Goal: Find specific page/section: Find specific page/section

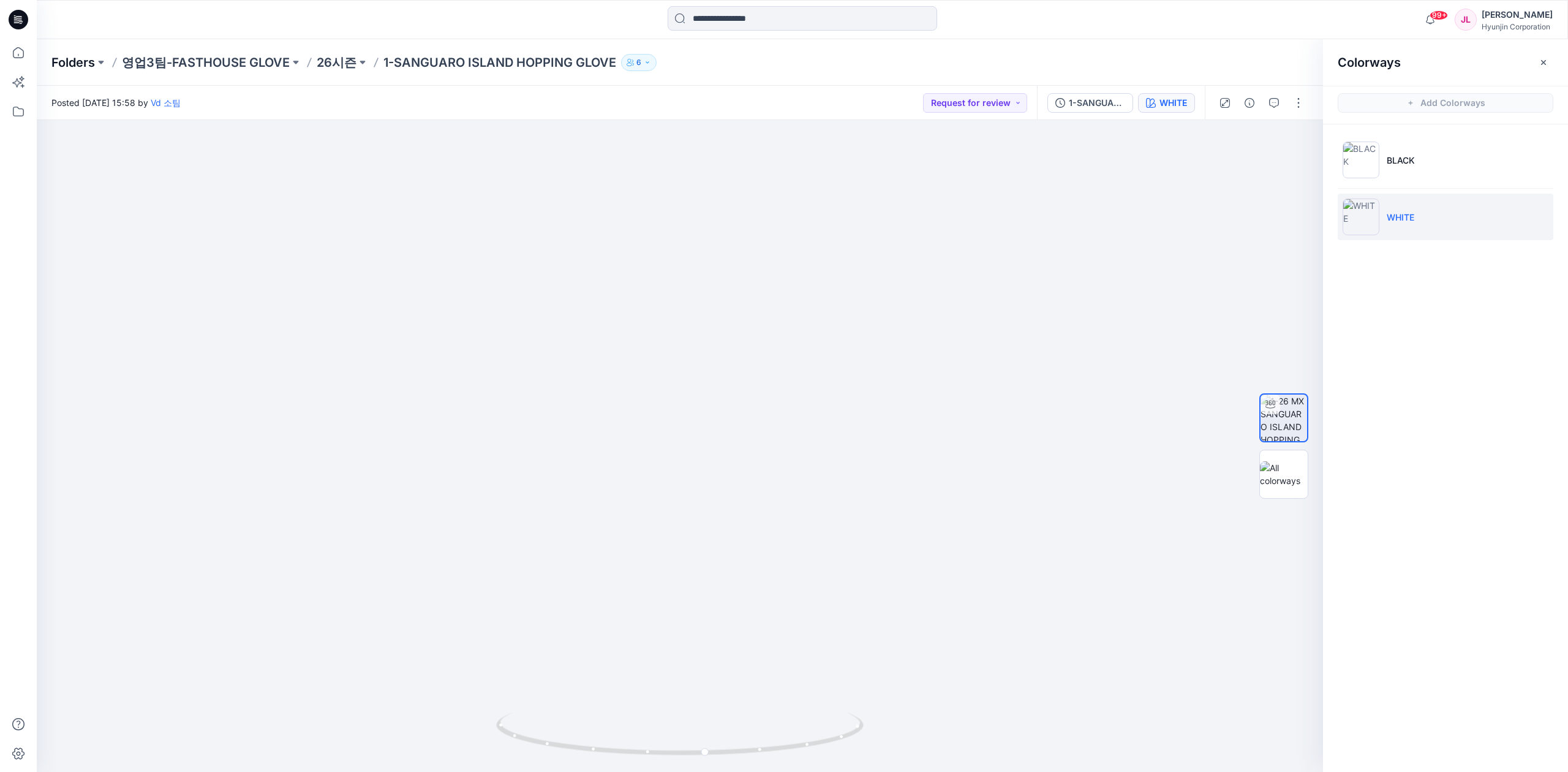
click at [64, 64] on p "Folders" at bounding box center [73, 62] width 44 height 17
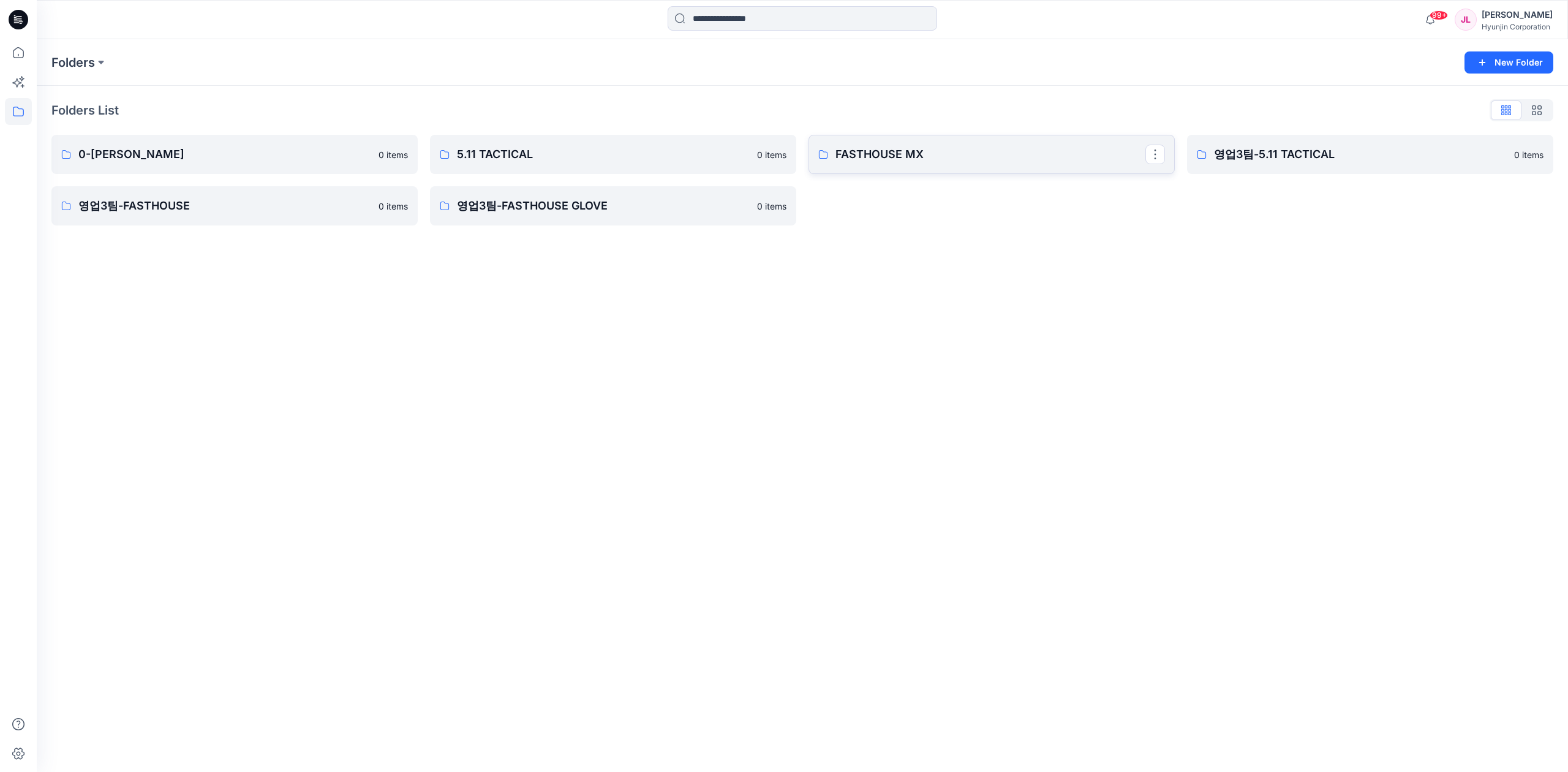
click at [1017, 147] on p "FASTHOUSE MX" at bounding box center [990, 154] width 310 height 17
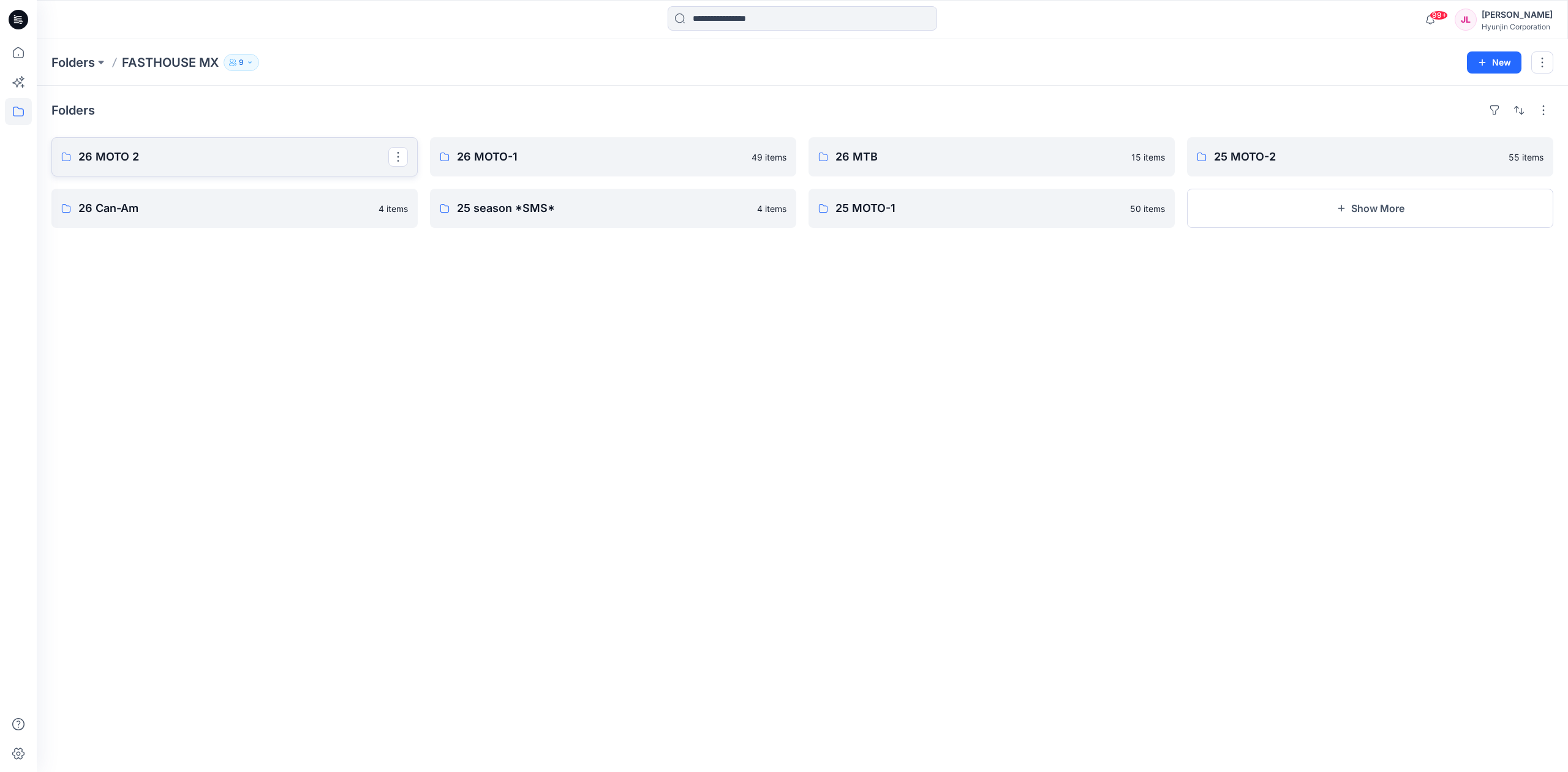
click at [221, 152] on p "26 MOTO 2" at bounding box center [233, 156] width 310 height 17
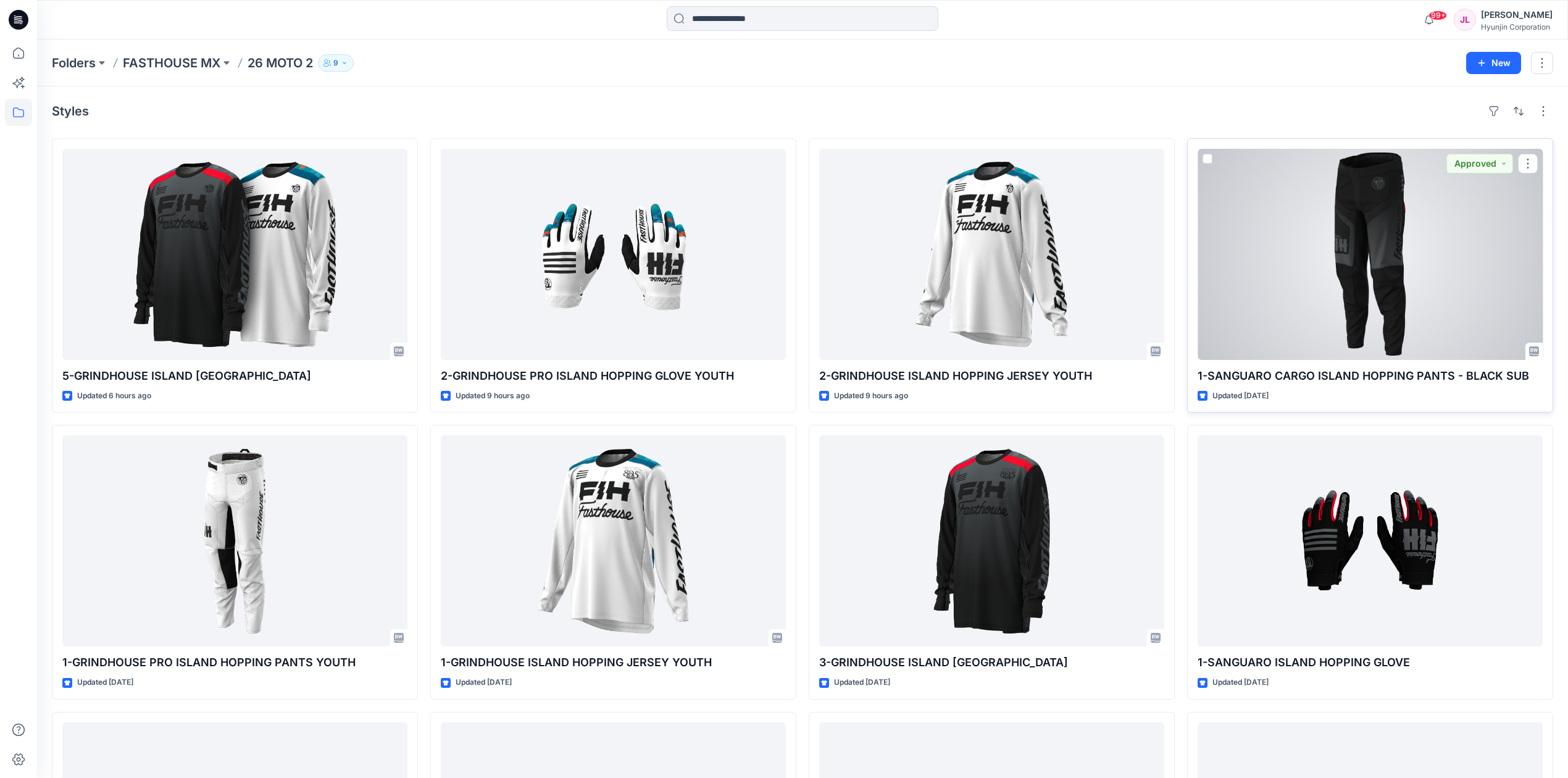
click at [1391, 277] on div at bounding box center [1370, 254] width 345 height 211
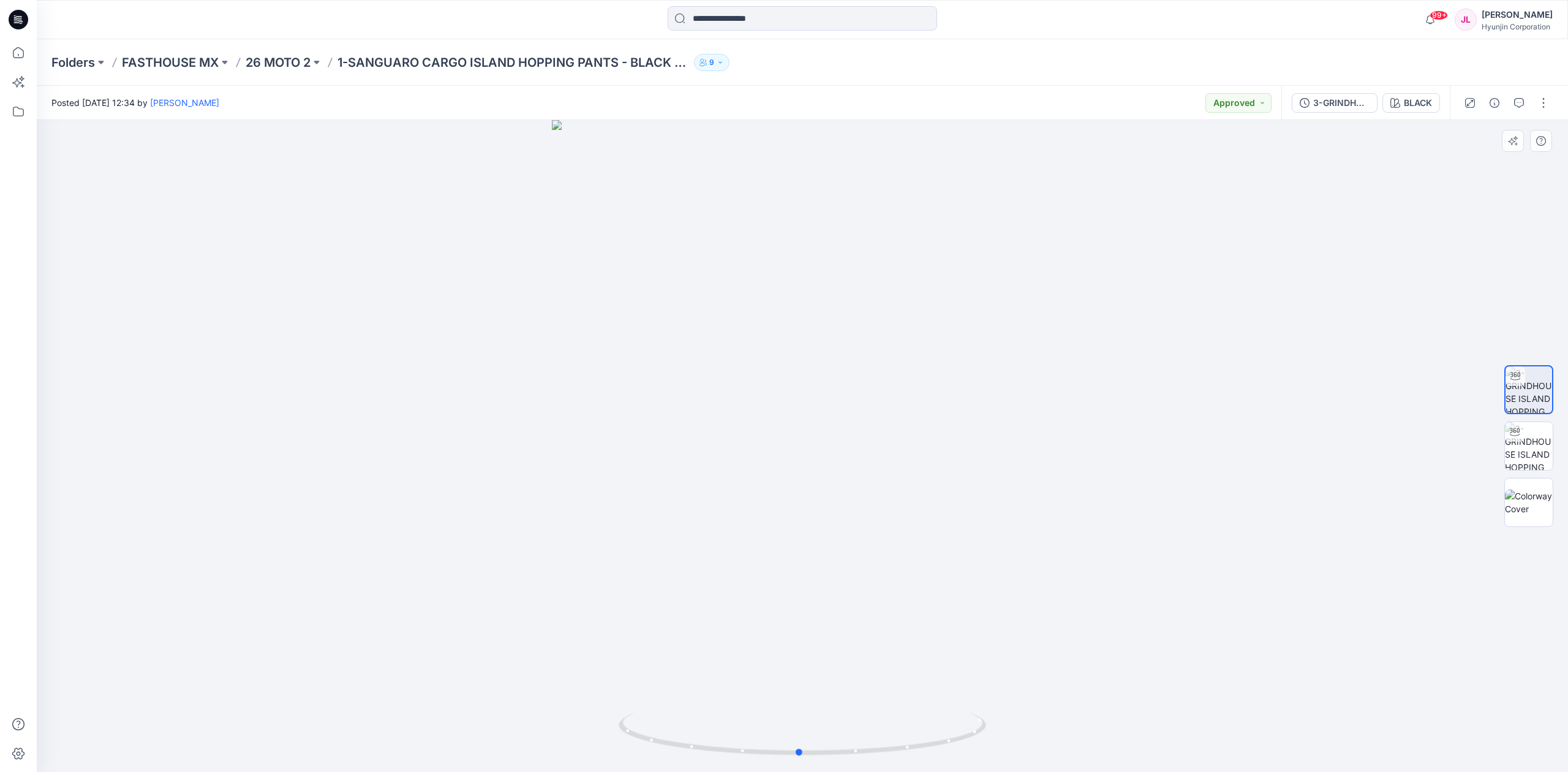
drag, startPoint x: 898, startPoint y: 530, endPoint x: 895, endPoint y: 538, distance: 8.5
click at [895, 538] on div at bounding box center [802, 446] width 1531 height 652
click at [1406, 104] on div "BLACK" at bounding box center [1418, 102] width 28 height 13
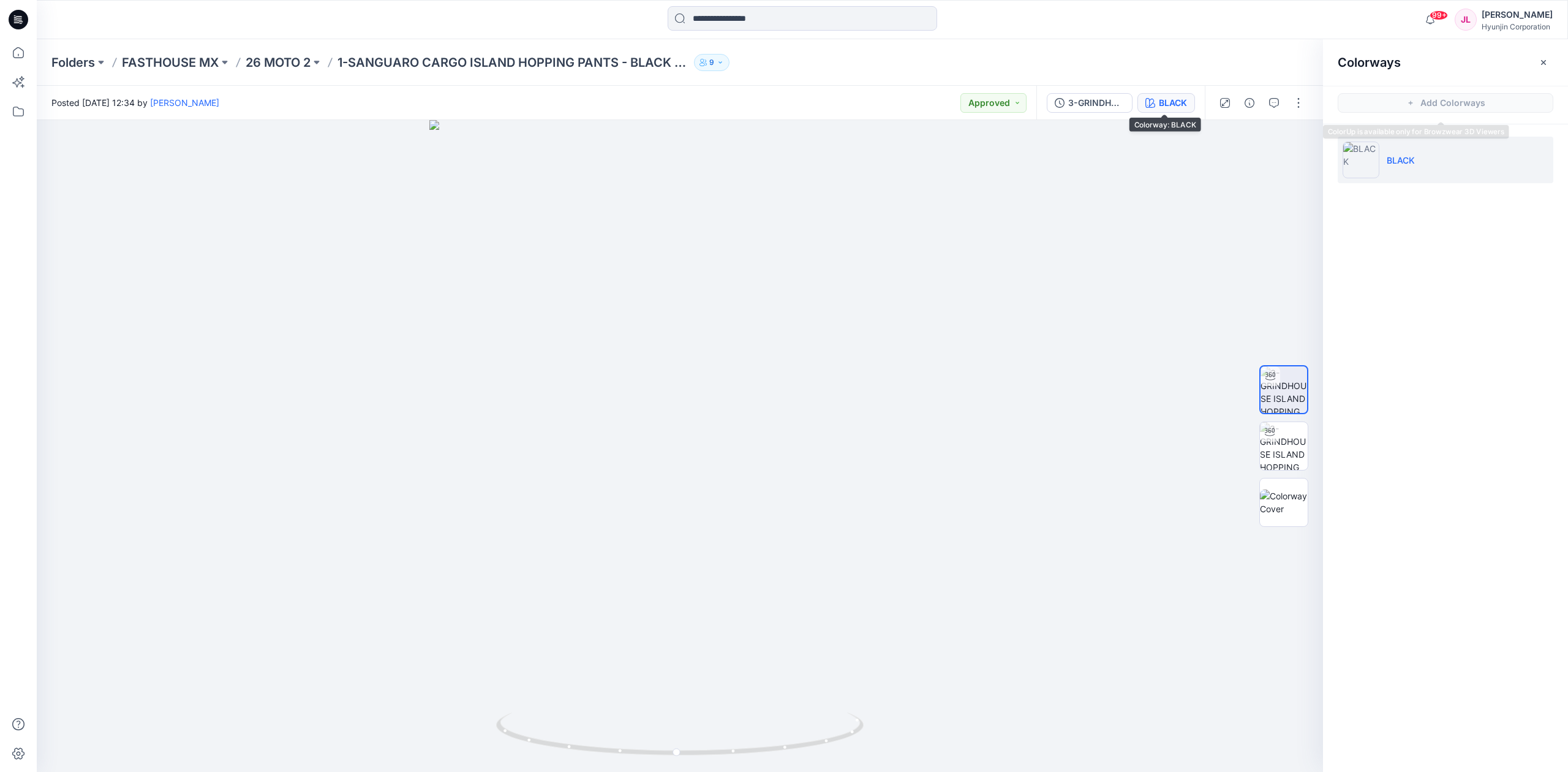
click at [1406, 104] on span "Add Colorways" at bounding box center [1446, 103] width 245 height 35
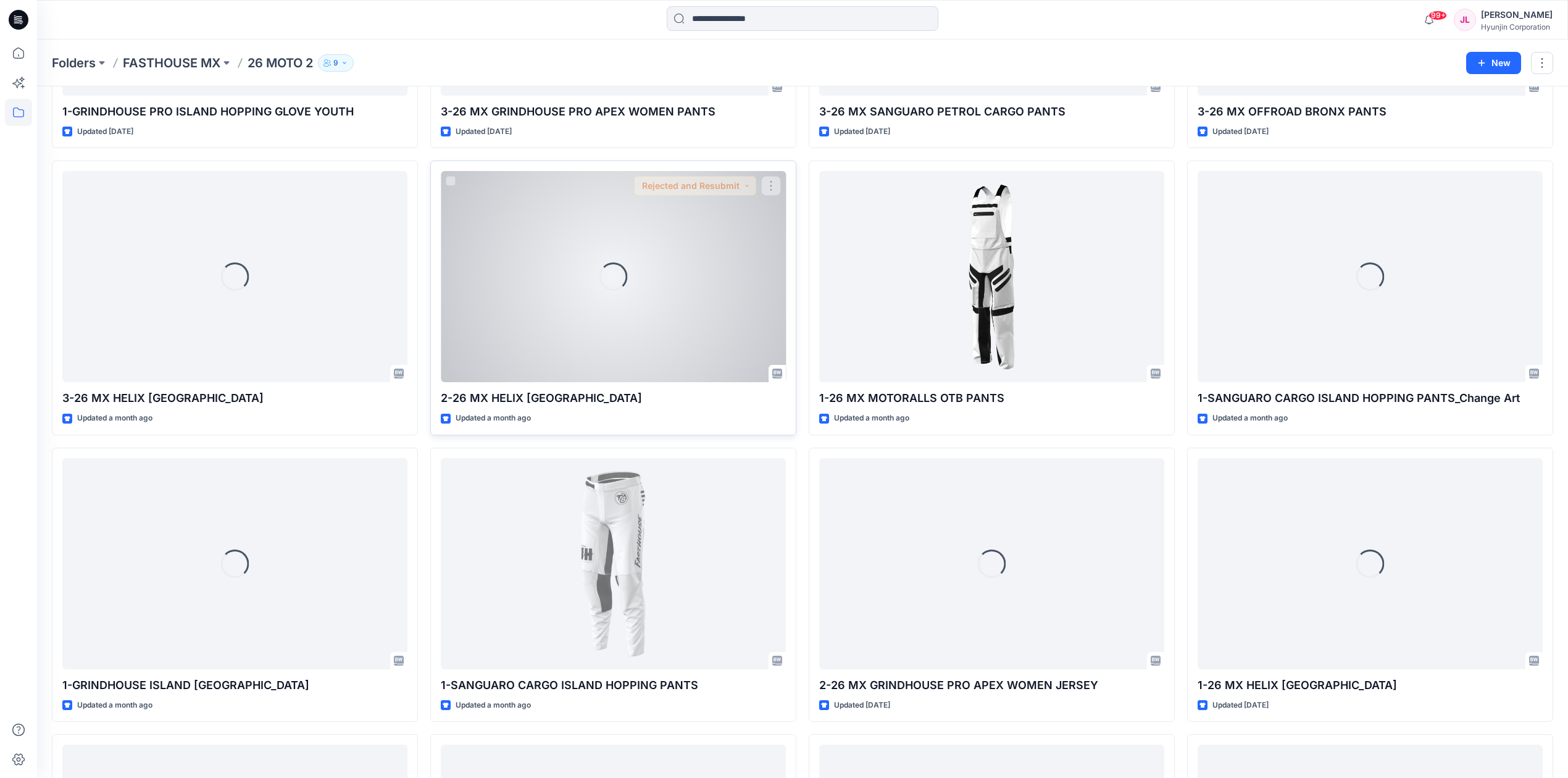
scroll to position [845, 0]
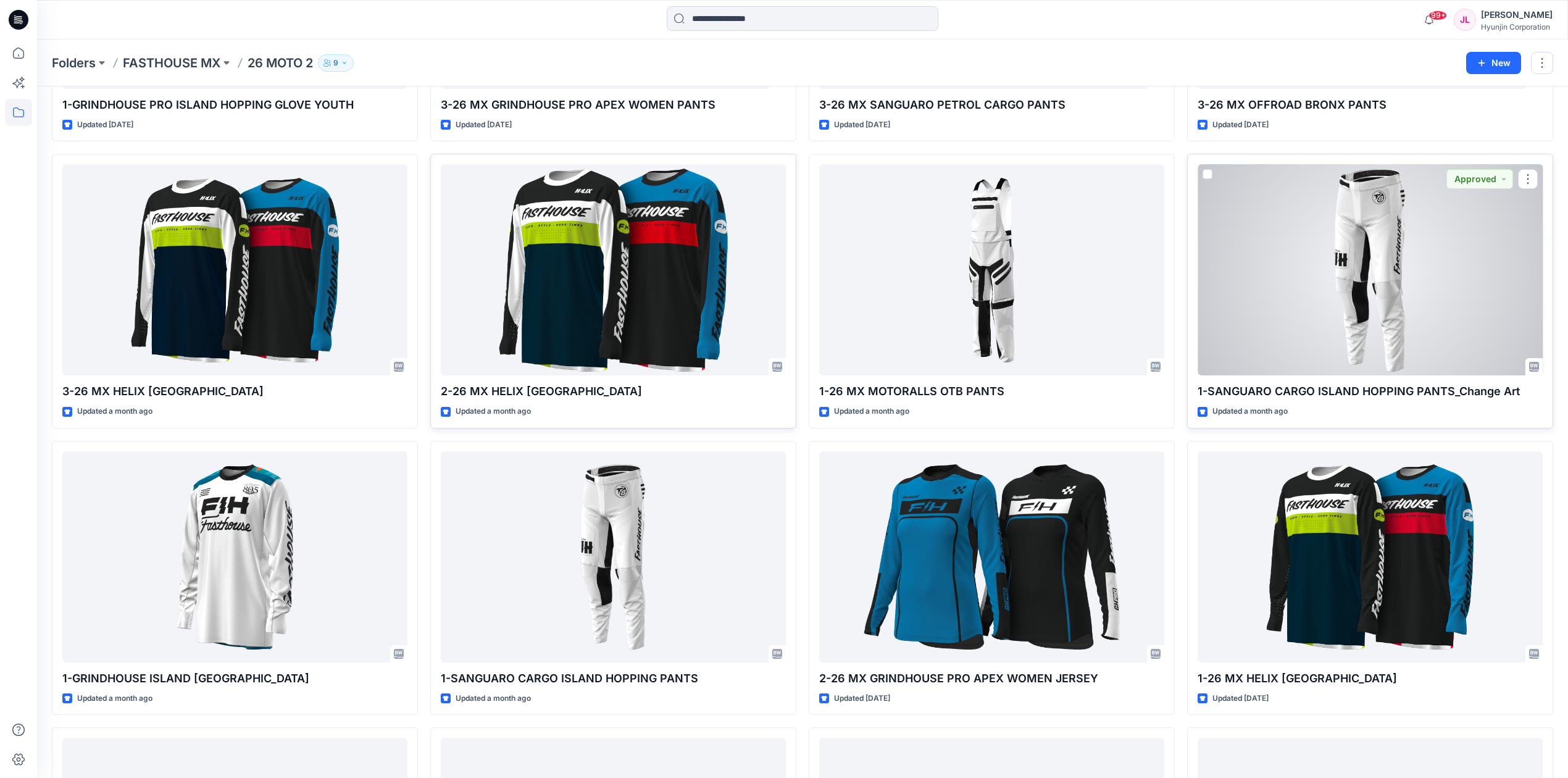
click at [1343, 271] on div at bounding box center [1370, 269] width 345 height 211
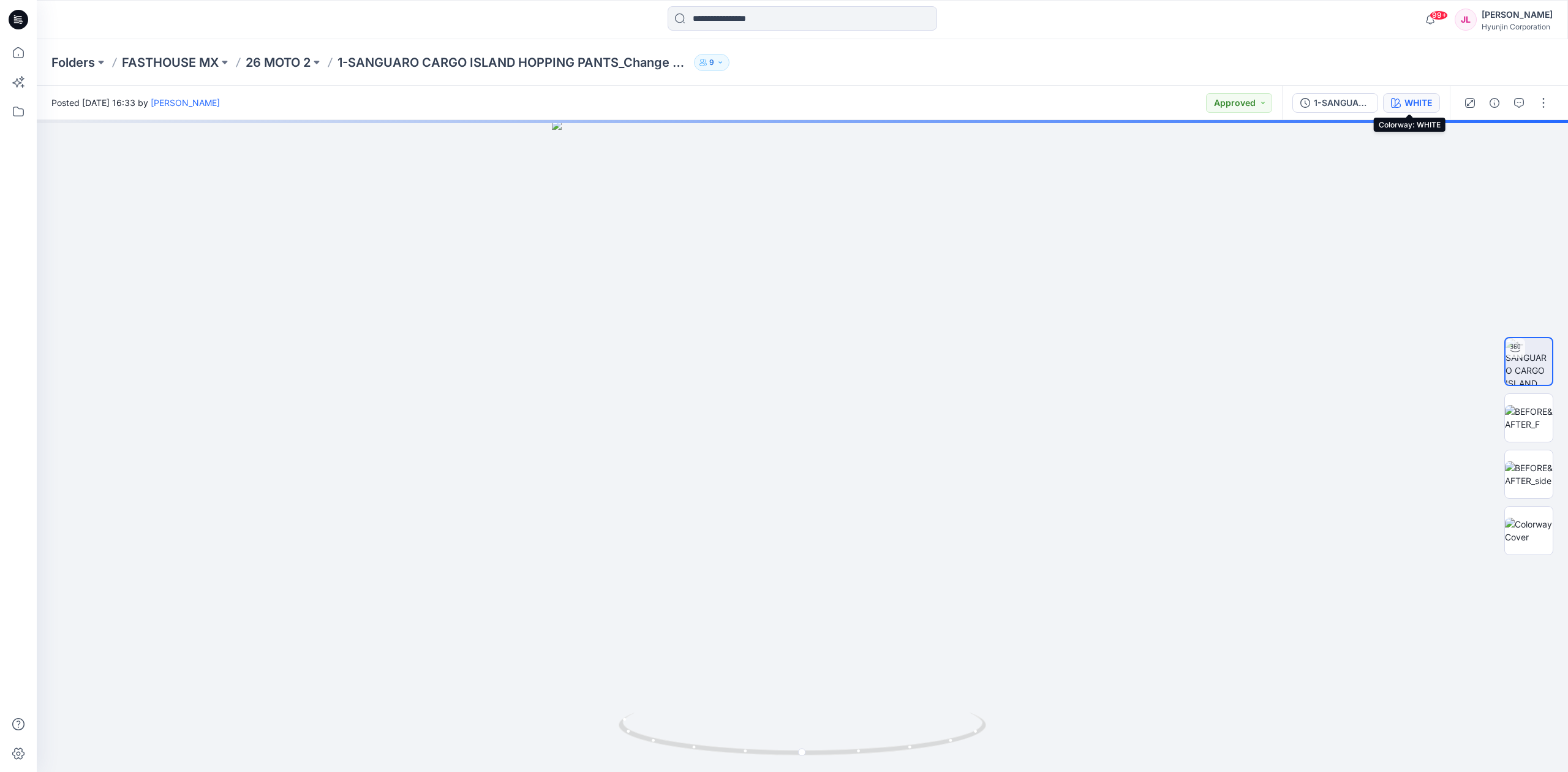
click at [1414, 104] on div "WHITE" at bounding box center [1418, 102] width 28 height 13
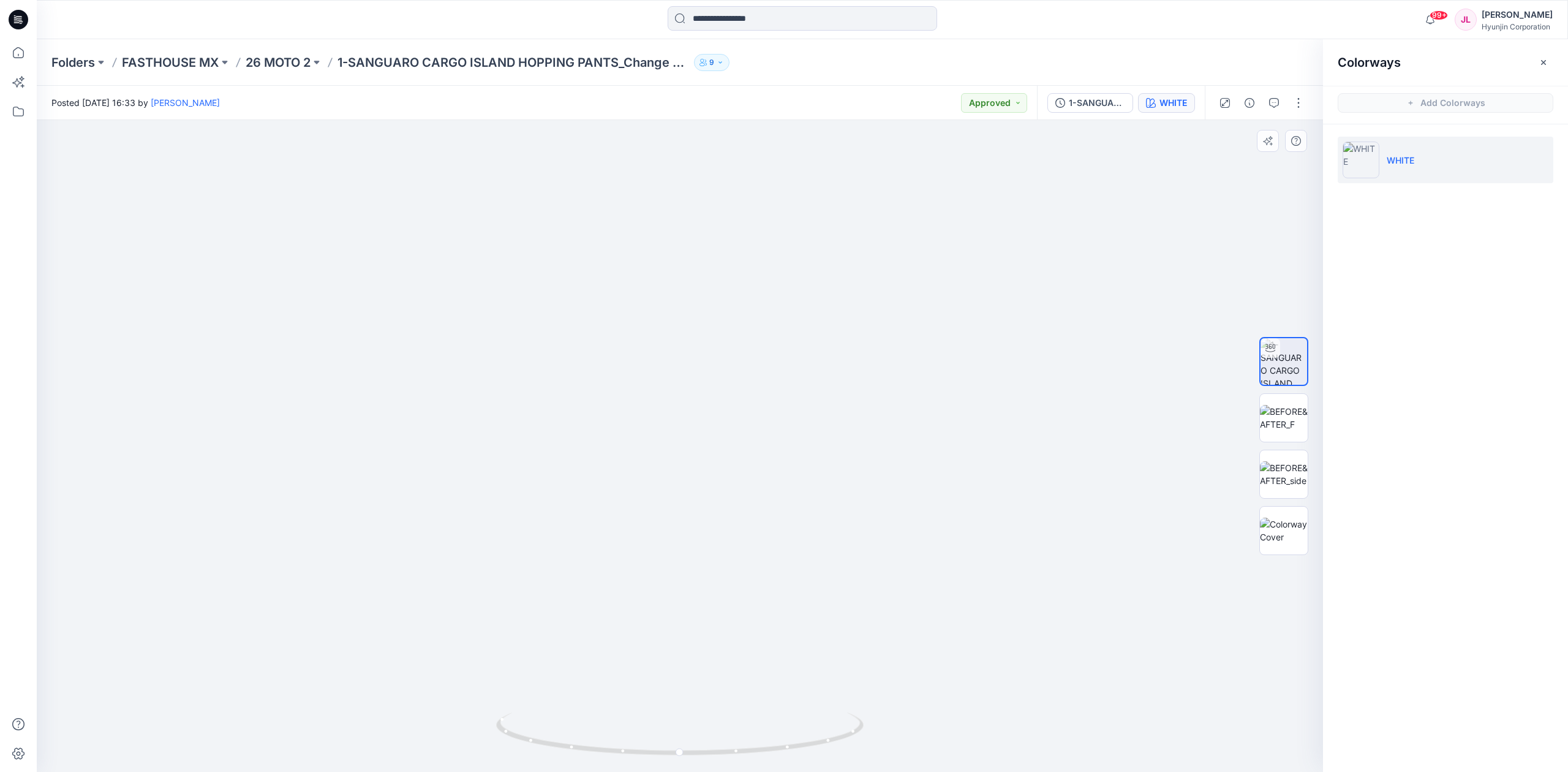
drag, startPoint x: 709, startPoint y: 317, endPoint x: 696, endPoint y: 462, distance: 145.6
click at [706, 331] on img at bounding box center [680, 310] width 919 height 924
drag, startPoint x: 696, startPoint y: 462, endPoint x: 686, endPoint y: 549, distance: 87.6
click at [686, 548] on img at bounding box center [680, 393] width 919 height 759
drag, startPoint x: 695, startPoint y: 468, endPoint x: 684, endPoint y: 327, distance: 141.4
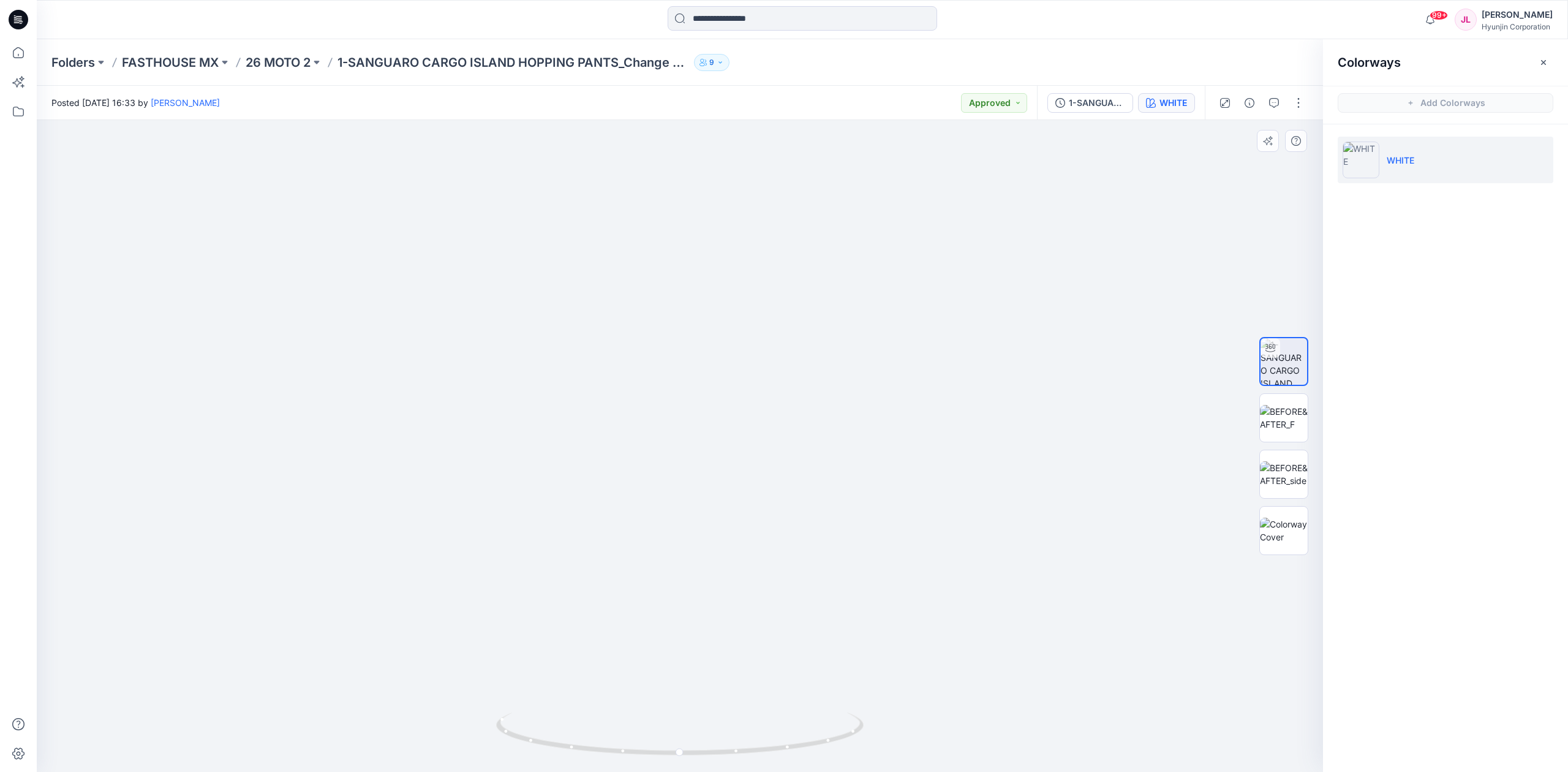
click at [684, 318] on img at bounding box center [680, 382] width 919 height 780
drag, startPoint x: 702, startPoint y: 550, endPoint x: 713, endPoint y: 383, distance: 167.4
click at [713, 383] on img at bounding box center [680, 269] width 919 height 1007
drag, startPoint x: 699, startPoint y: 579, endPoint x: 684, endPoint y: 711, distance: 132.8
click at [684, 715] on div at bounding box center [680, 446] width 1286 height 652
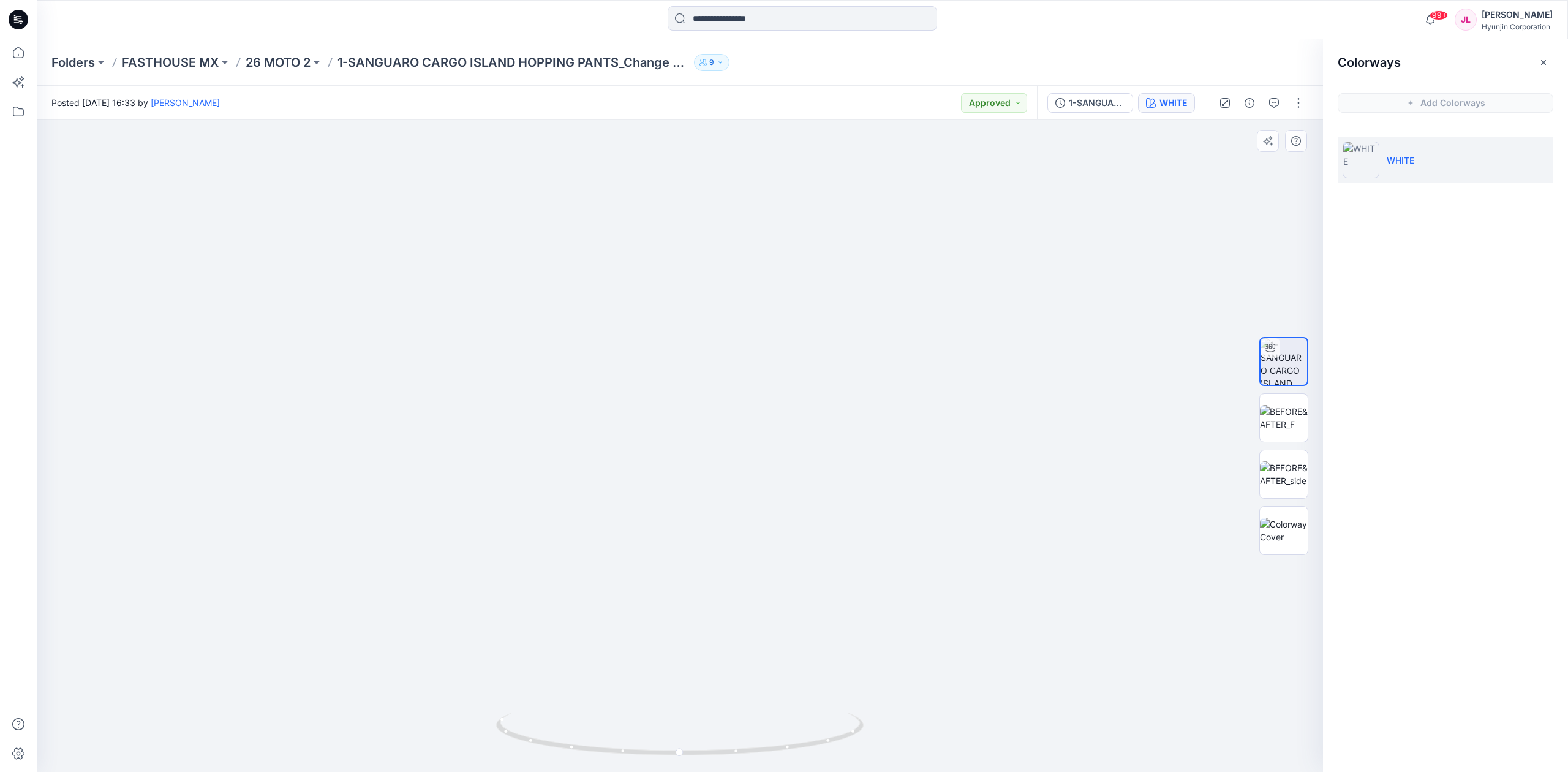
drag, startPoint x: 716, startPoint y: 469, endPoint x: 715, endPoint y: 627, distance: 158.0
click at [717, 616] on img at bounding box center [680, 406] width 919 height 733
drag, startPoint x: 699, startPoint y: 751, endPoint x: 383, endPoint y: 738, distance: 316.3
click at [383, 738] on div at bounding box center [680, 446] width 1286 height 652
drag, startPoint x: 790, startPoint y: 459, endPoint x: 774, endPoint y: 461, distance: 16.1
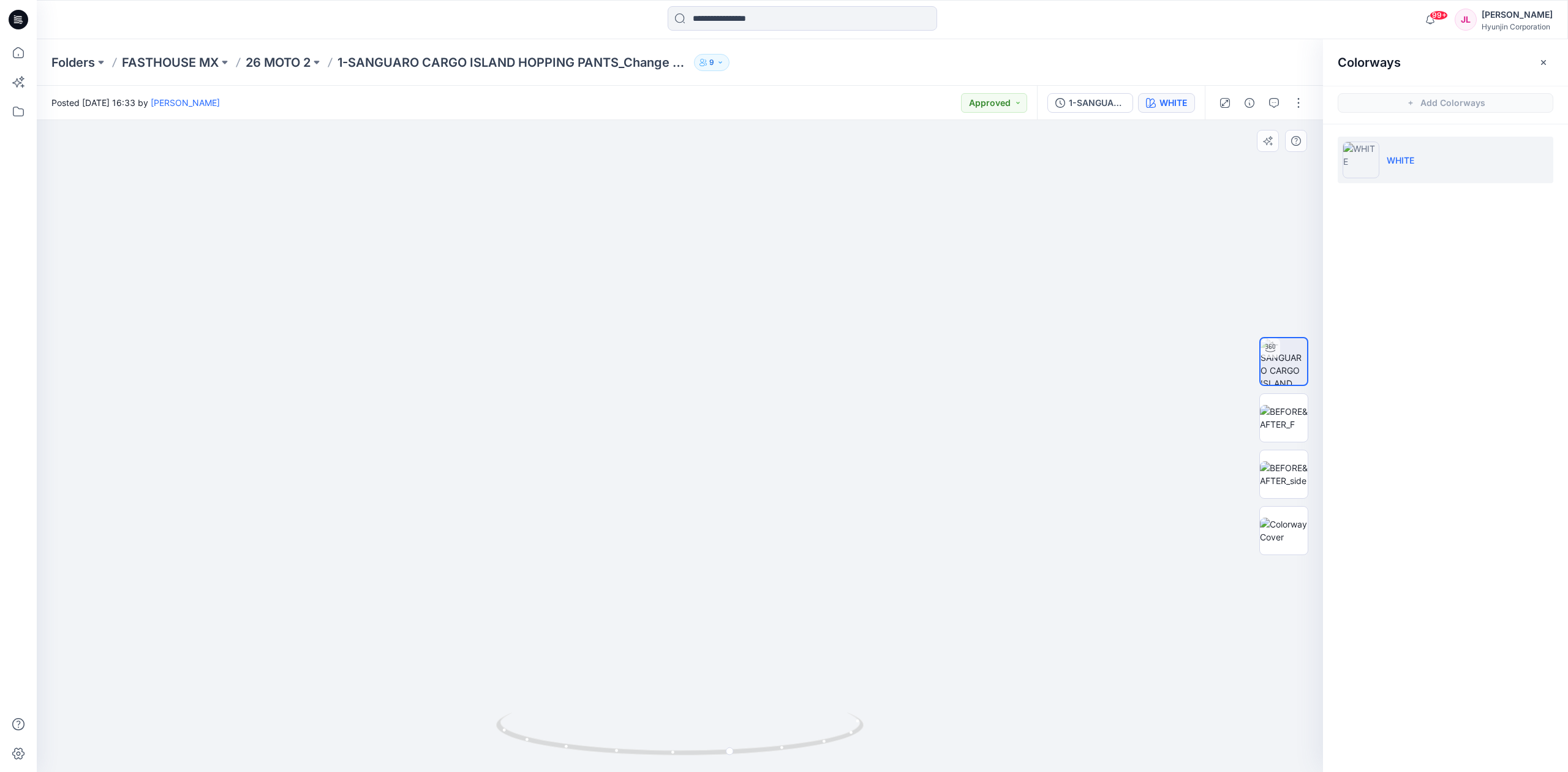
click at [774, 461] on img at bounding box center [680, 433] width 817 height 677
drag, startPoint x: 804, startPoint y: 754, endPoint x: 576, endPoint y: 748, distance: 228.1
click at [576, 748] on icon at bounding box center [681, 735] width 370 height 46
drag, startPoint x: 718, startPoint y: 500, endPoint x: 720, endPoint y: 574, distance: 74.0
click at [720, 574] on img at bounding box center [680, 446] width 817 height 652
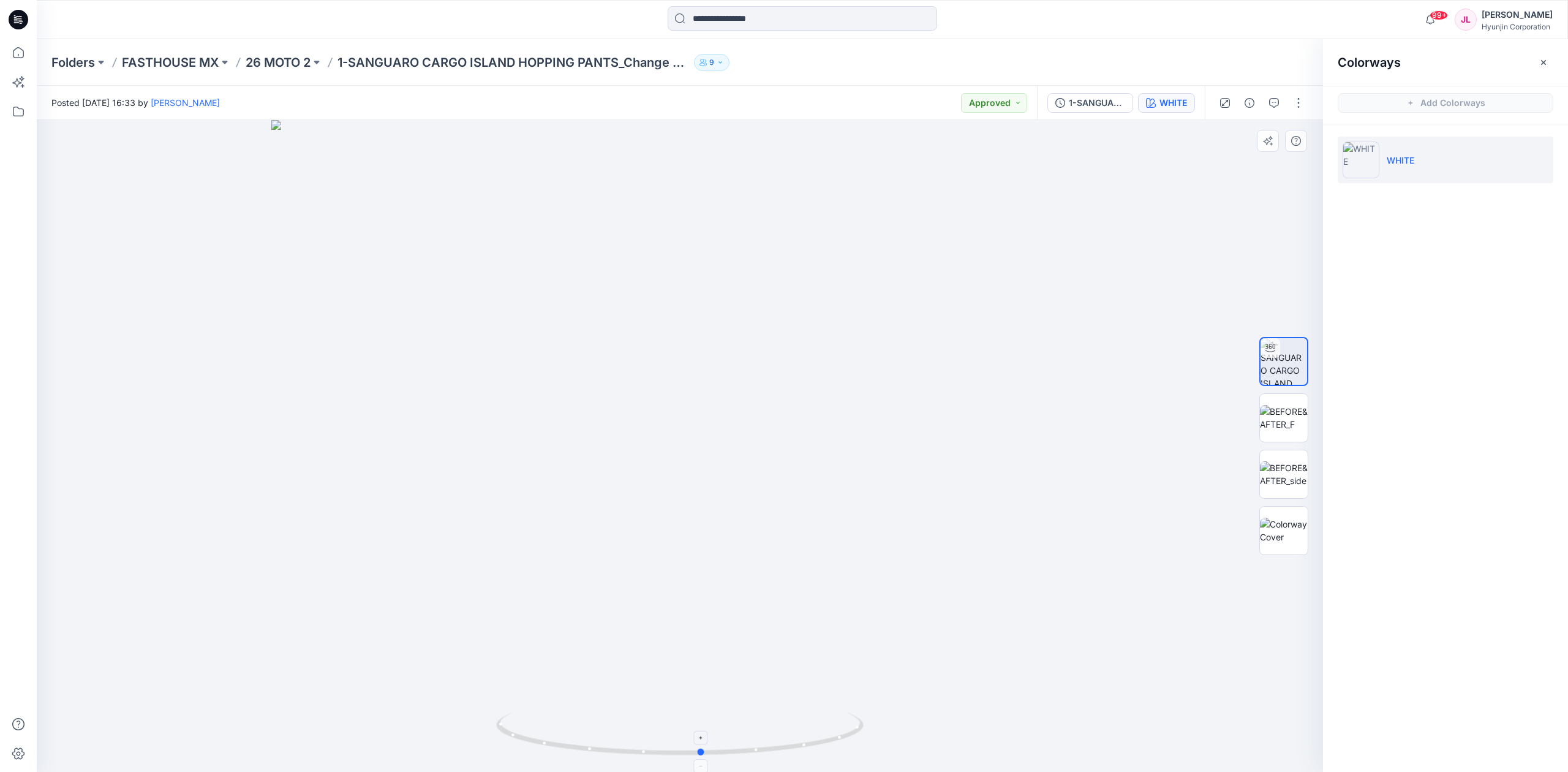
drag, startPoint x: 667, startPoint y: 756, endPoint x: 866, endPoint y: 755, distance: 199.0
click at [866, 755] on icon at bounding box center [681, 735] width 370 height 46
drag, startPoint x: 762, startPoint y: 555, endPoint x: 757, endPoint y: 406, distance: 149.1
click at [757, 406] on img at bounding box center [680, 369] width 817 height 805
drag, startPoint x: 743, startPoint y: 544, endPoint x: 733, endPoint y: 397, distance: 147.3
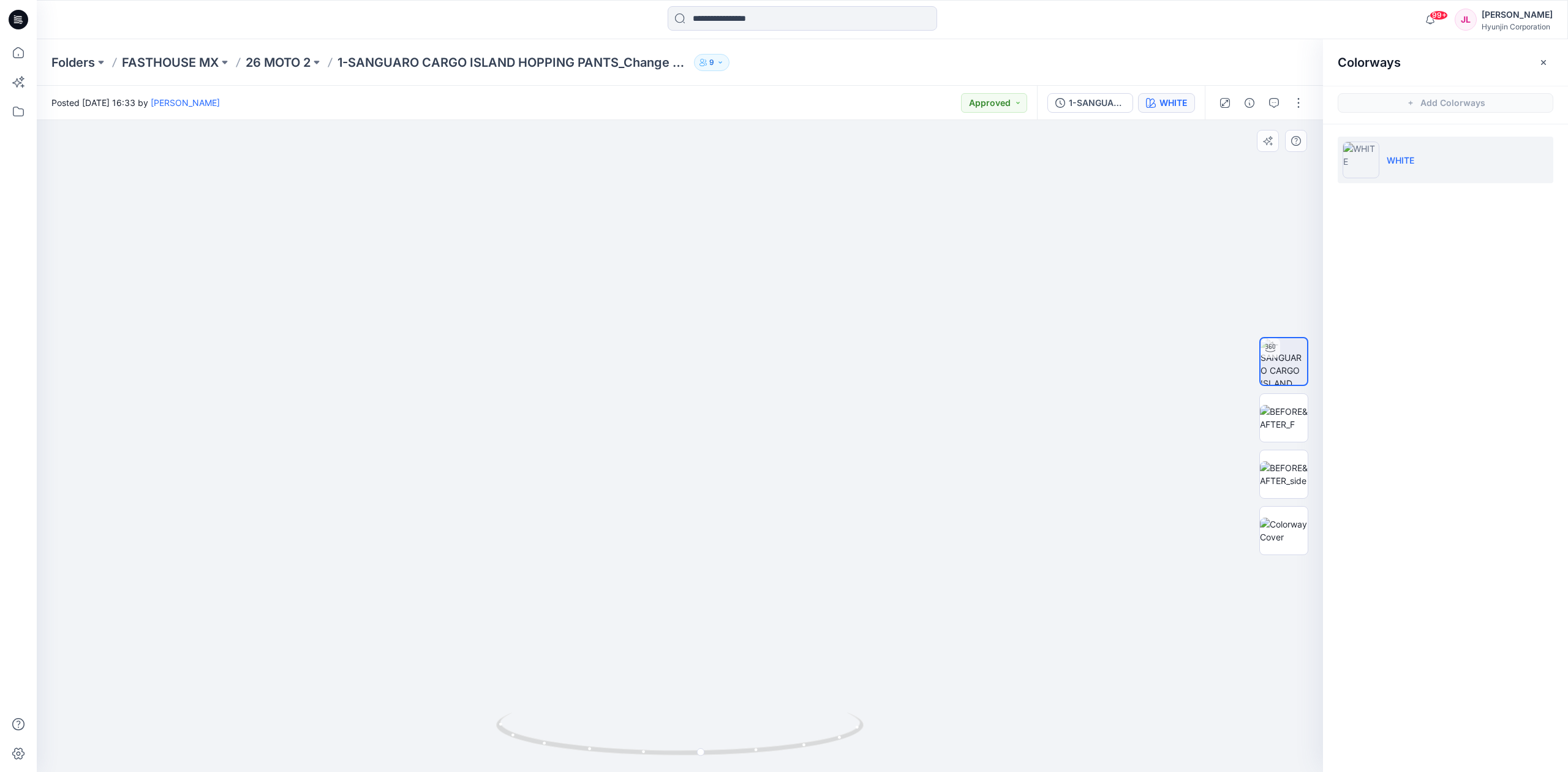
click at [733, 397] on img at bounding box center [680, 296] width 817 height 952
drag, startPoint x: 741, startPoint y: 586, endPoint x: 724, endPoint y: 559, distance: 31.9
click at [743, 672] on img at bounding box center [680, 336] width 817 height 872
drag, startPoint x: 700, startPoint y: 381, endPoint x: 709, endPoint y: 596, distance: 215.2
click at [709, 596] on img at bounding box center [680, 434] width 817 height 675
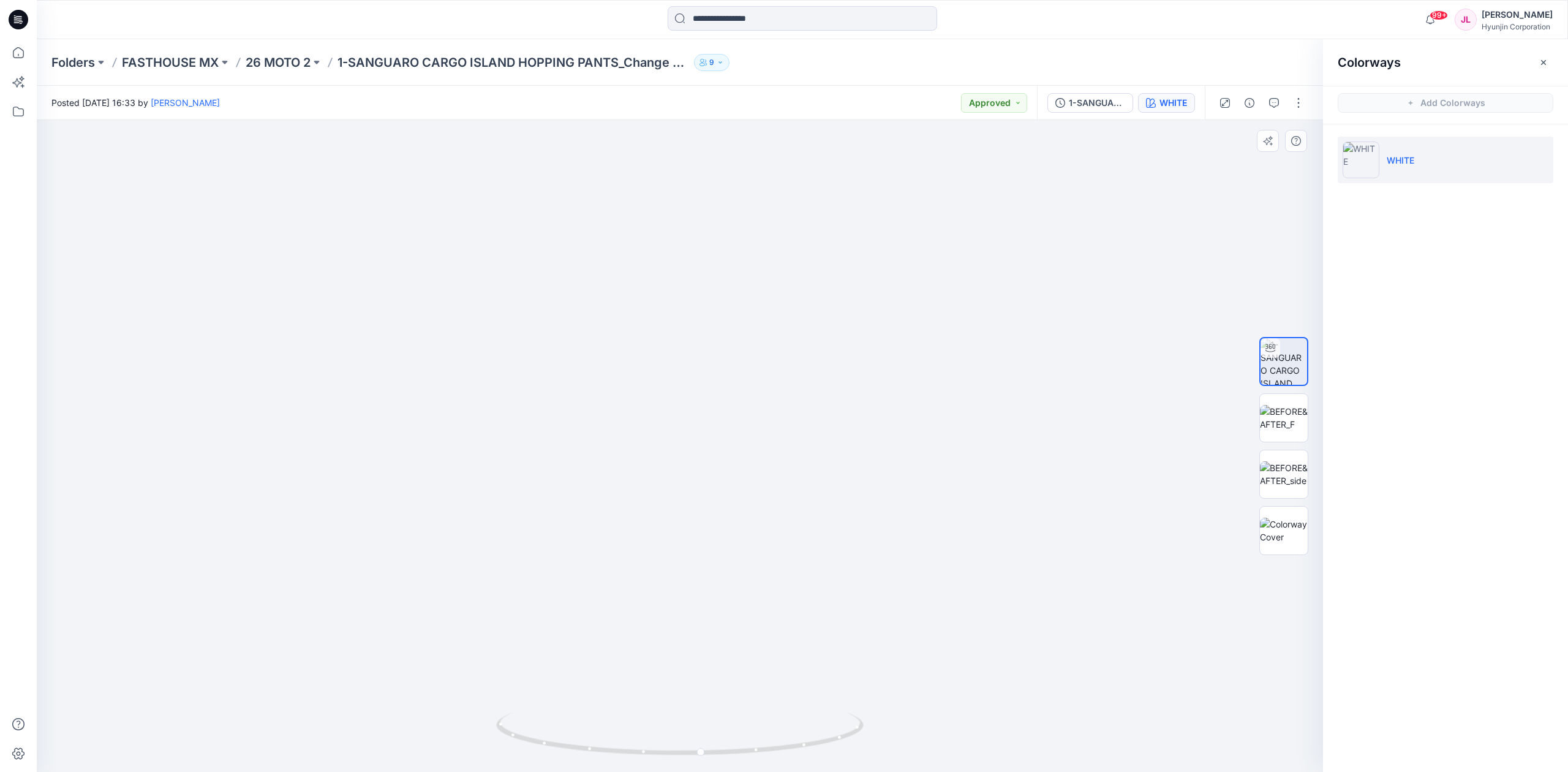
drag, startPoint x: 646, startPoint y: 484, endPoint x: 652, endPoint y: 352, distance: 132.1
click at [652, 352] on img at bounding box center [680, 381] width 817 height 782
click at [682, 635] on img at bounding box center [680, 379] width 817 height 784
drag, startPoint x: 742, startPoint y: 739, endPoint x: 538, endPoint y: 728, distance: 204.3
click at [538, 728] on icon at bounding box center [681, 735] width 370 height 46
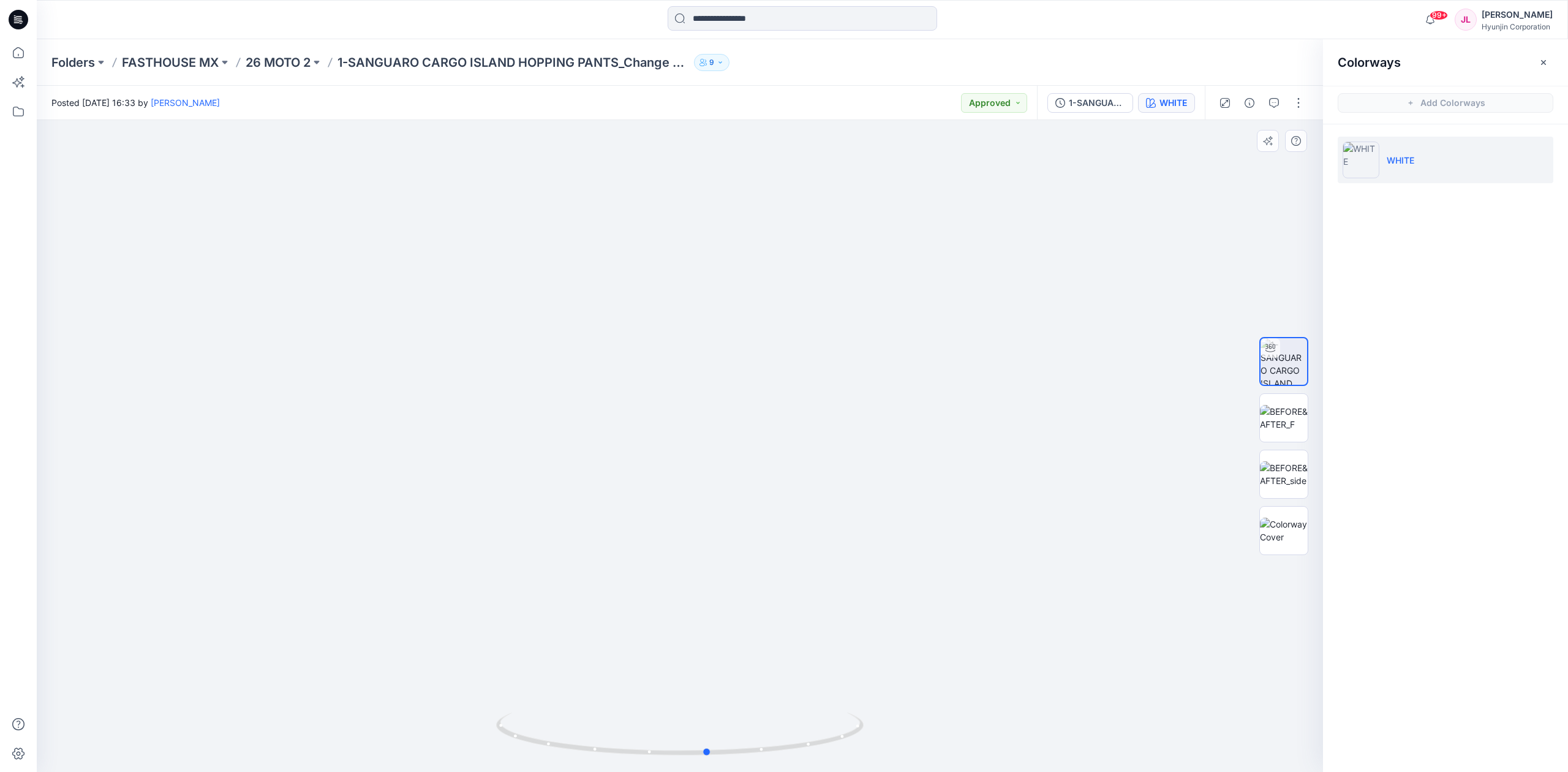
drag, startPoint x: 585, startPoint y: 743, endPoint x: 796, endPoint y: 766, distance: 212.2
click at [796, 766] on div at bounding box center [680, 742] width 367 height 62
drag, startPoint x: 785, startPoint y: 748, endPoint x: 603, endPoint y: 748, distance: 182.0
click at [603, 748] on icon at bounding box center [681, 735] width 370 height 46
click at [531, 492] on img at bounding box center [680, 379] width 817 height 784
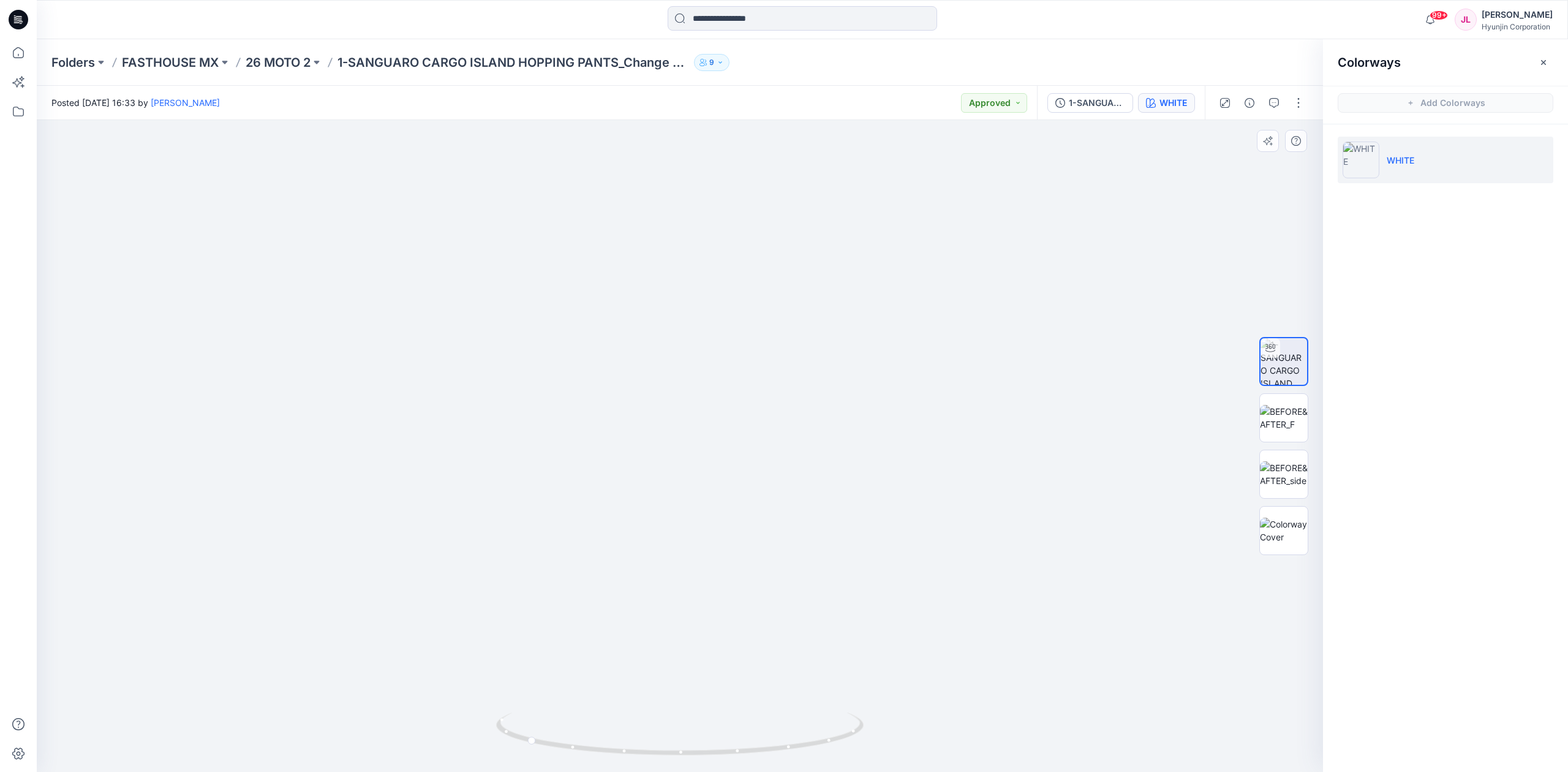
drag, startPoint x: 621, startPoint y: 544, endPoint x: 621, endPoint y: 317, distance: 227.0
click at [621, 317] on img at bounding box center [680, 269] width 817 height 1007
drag, startPoint x: 659, startPoint y: 375, endPoint x: 663, endPoint y: 606, distance: 231.0
click at [664, 622] on img at bounding box center [680, 276] width 817 height 991
drag, startPoint x: 681, startPoint y: 307, endPoint x: 682, endPoint y: 360, distance: 53.0
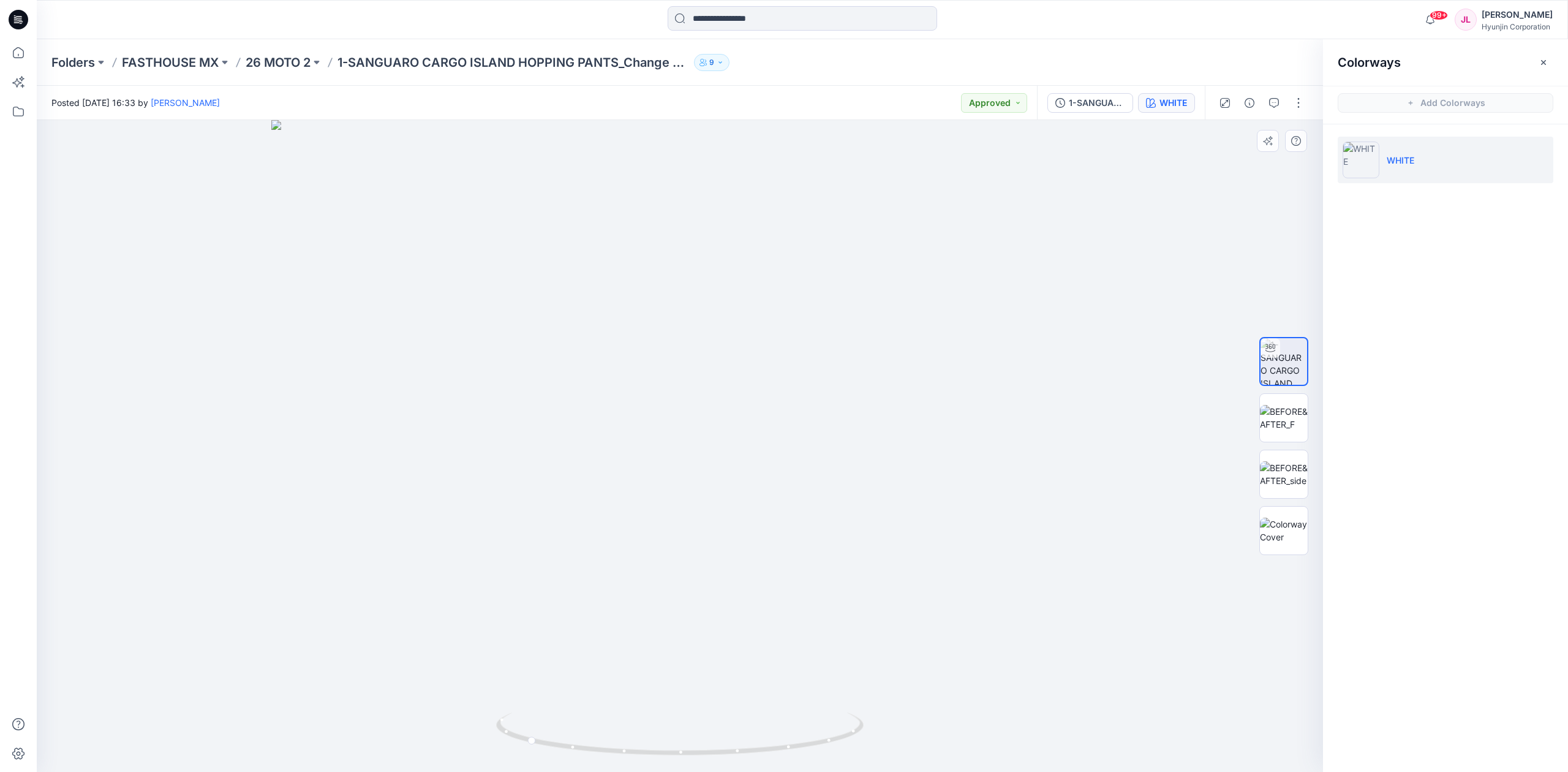
click at [684, 492] on img at bounding box center [680, 446] width 817 height 652
drag, startPoint x: 687, startPoint y: 264, endPoint x: 697, endPoint y: 368, distance: 104.5
click at [697, 368] on img at bounding box center [680, 446] width 919 height 652
drag, startPoint x: 682, startPoint y: 287, endPoint x: 692, endPoint y: 323, distance: 37.4
click at [692, 323] on img at bounding box center [680, 446] width 919 height 652
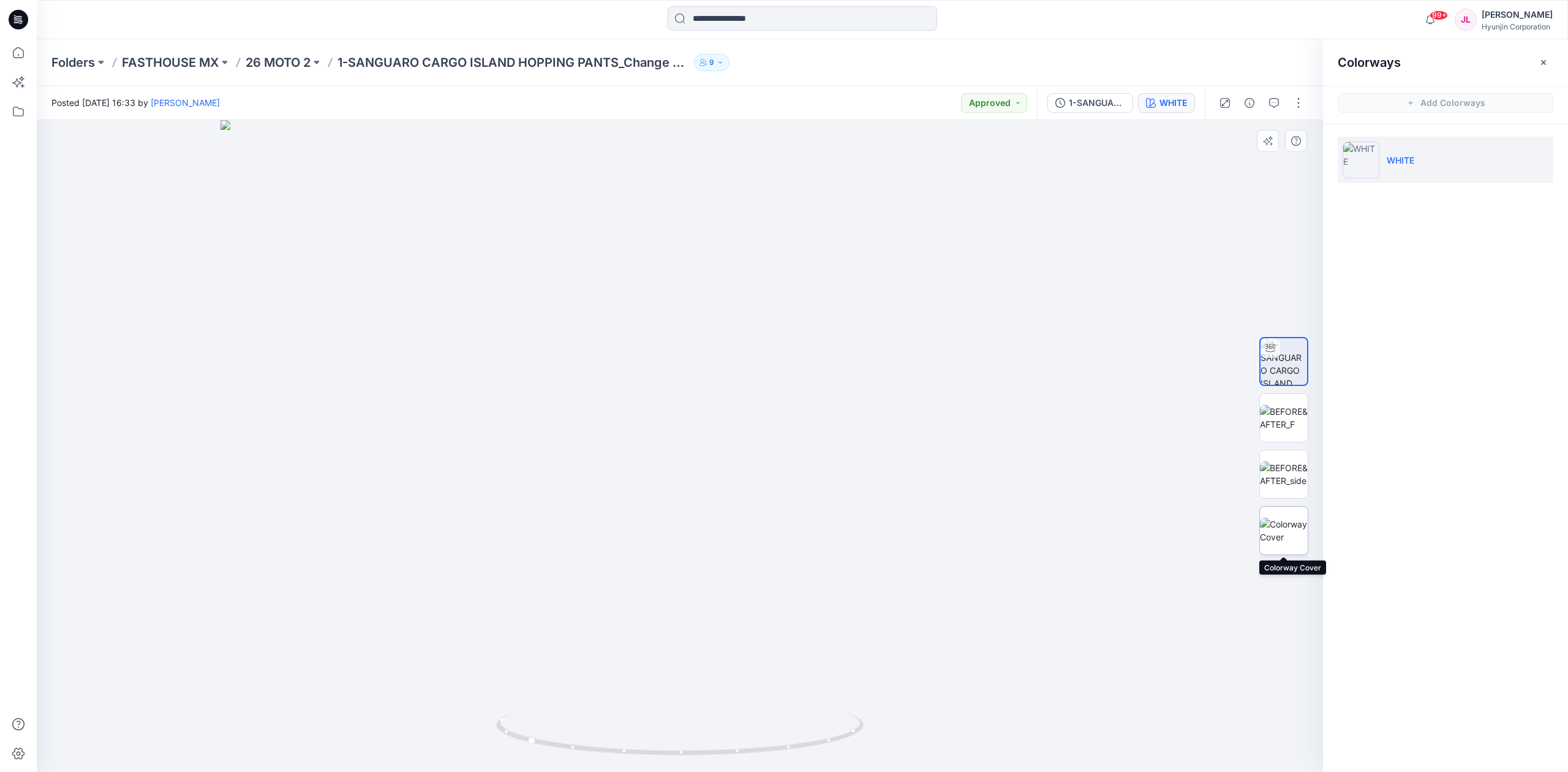
click at [1275, 518] on img at bounding box center [1284, 530] width 48 height 26
click at [1287, 358] on img at bounding box center [1284, 361] width 48 height 48
drag, startPoint x: 776, startPoint y: 748, endPoint x: 748, endPoint y: 567, distance: 183.2
click at [626, 726] on icon at bounding box center [681, 735] width 370 height 46
drag, startPoint x: 701, startPoint y: 226, endPoint x: 700, endPoint y: 595, distance: 369.0
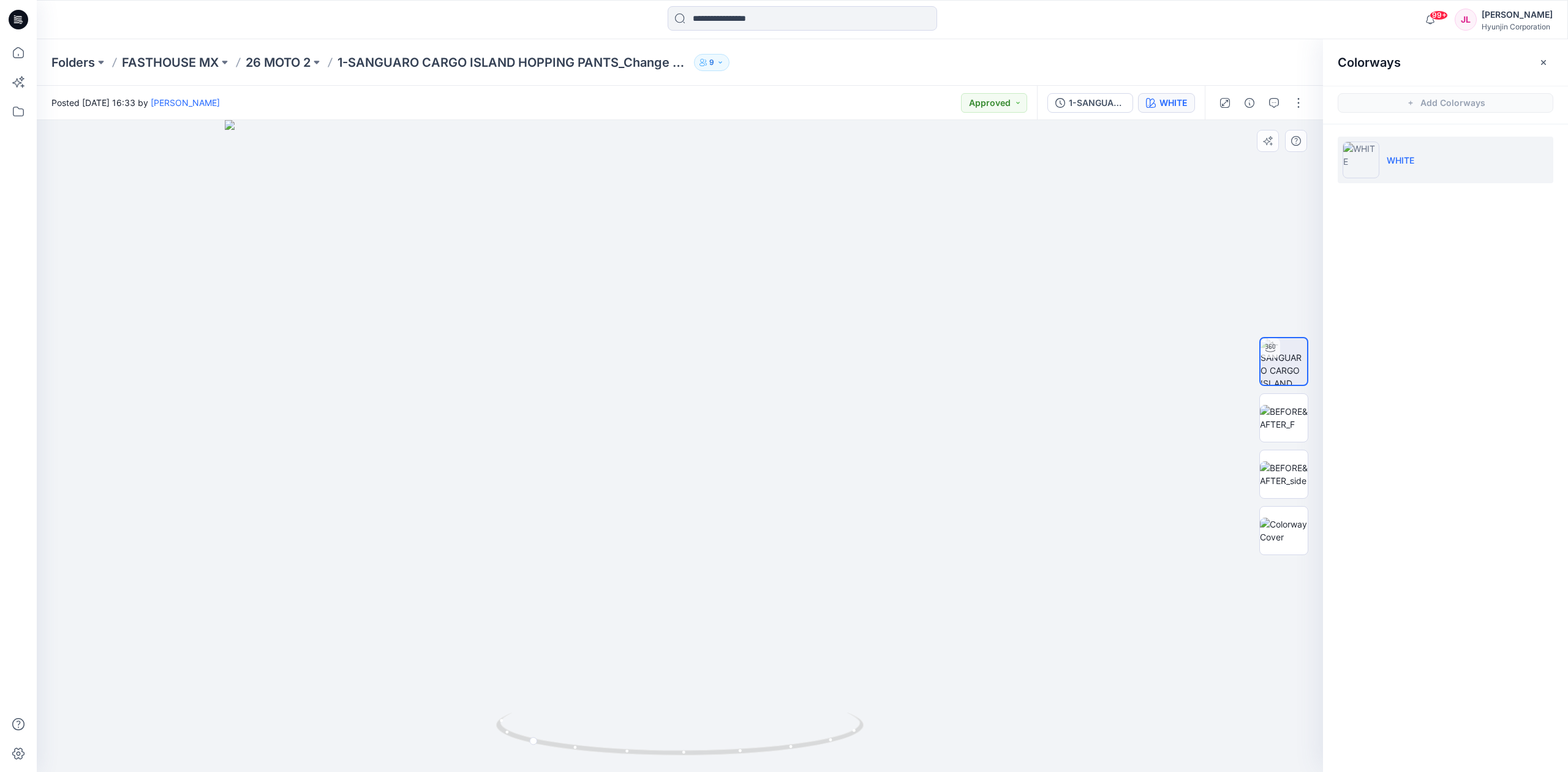
click at [700, 595] on img at bounding box center [680, 446] width 910 height 652
drag, startPoint x: 698, startPoint y: 249, endPoint x: 704, endPoint y: 287, distance: 38.5
click at [704, 287] on img at bounding box center [680, 446] width 919 height 652
drag, startPoint x: 691, startPoint y: 730, endPoint x: 695, endPoint y: 449, distance: 281.0
click at [695, 449] on div at bounding box center [680, 446] width 1286 height 652
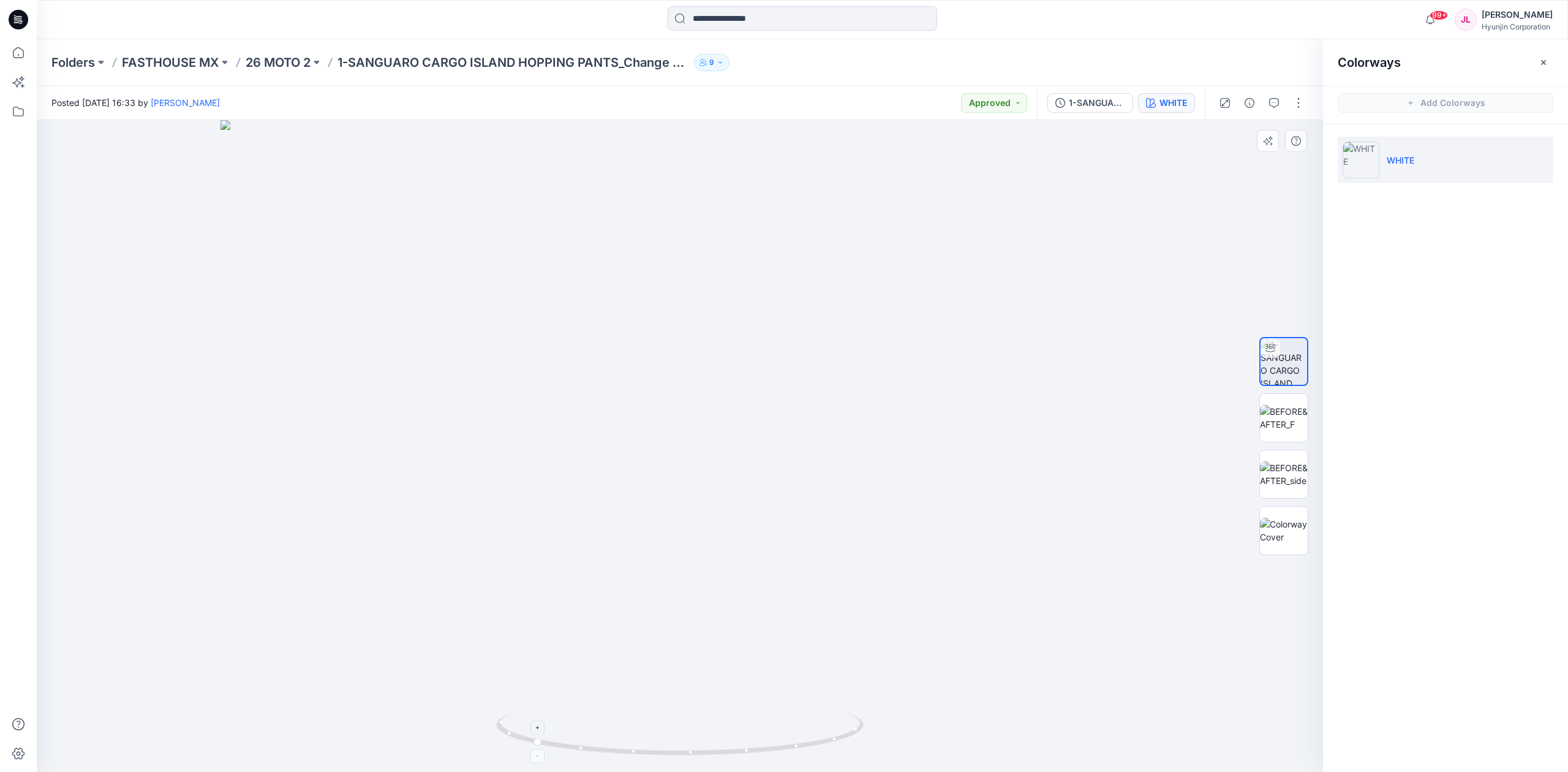
click at [693, 756] on icon at bounding box center [681, 735] width 370 height 46
drag, startPoint x: 693, startPoint y: 756, endPoint x: 614, endPoint y: 754, distance: 79.0
click at [614, 754] on icon at bounding box center [681, 735] width 370 height 46
drag, startPoint x: 765, startPoint y: 751, endPoint x: 668, endPoint y: 753, distance: 97.0
click at [665, 753] on icon at bounding box center [681, 735] width 370 height 46
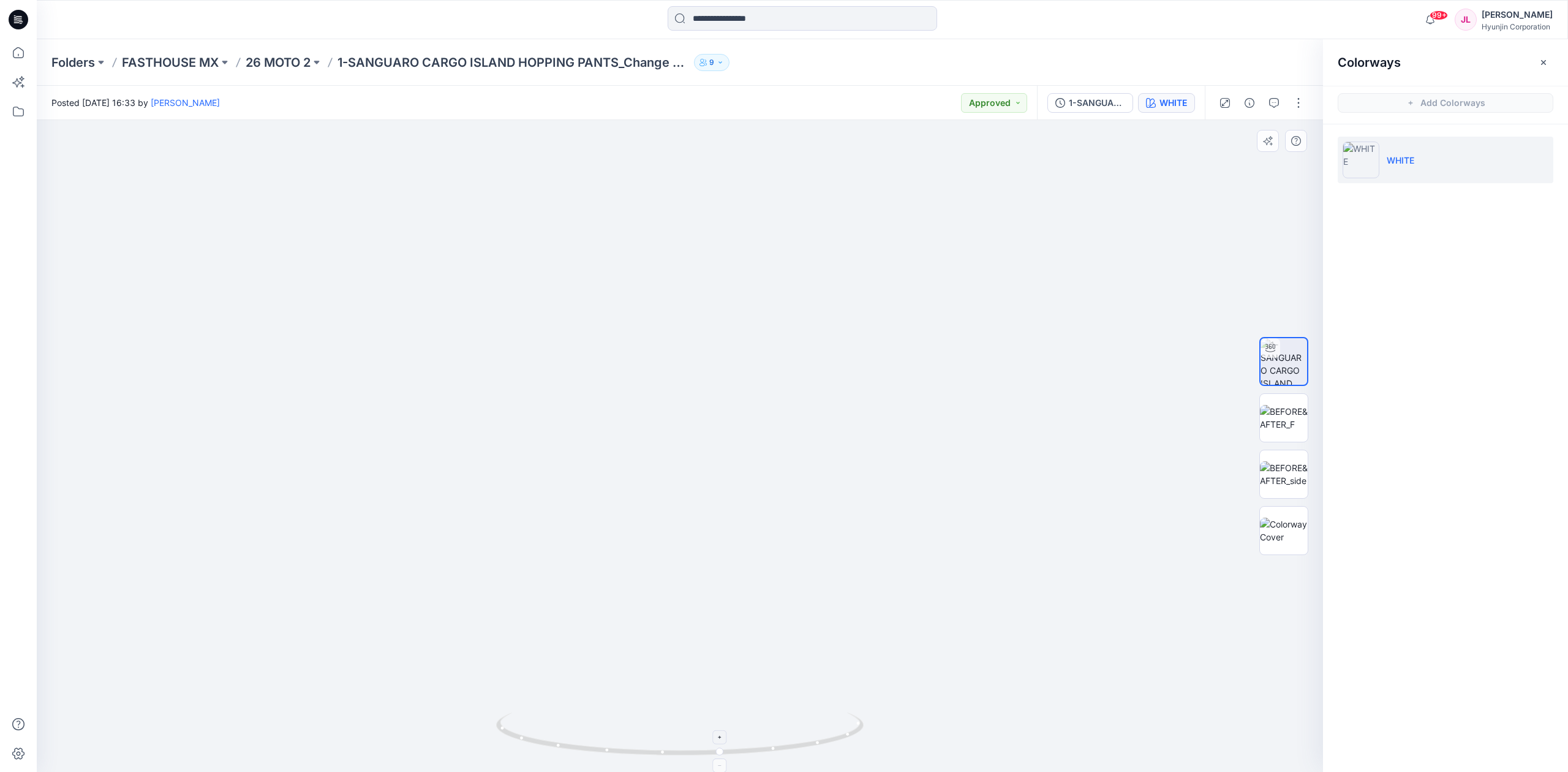
drag, startPoint x: 704, startPoint y: 630, endPoint x: 742, endPoint y: 344, distance: 288.5
click at [742, 344] on img at bounding box center [680, 305] width 919 height 935
drag, startPoint x: 626, startPoint y: 760, endPoint x: 787, endPoint y: 766, distance: 161.1
click at [787, 766] on img at bounding box center [680, 742] width 367 height 60
click at [645, 400] on img at bounding box center [680, 303] width 919 height 939
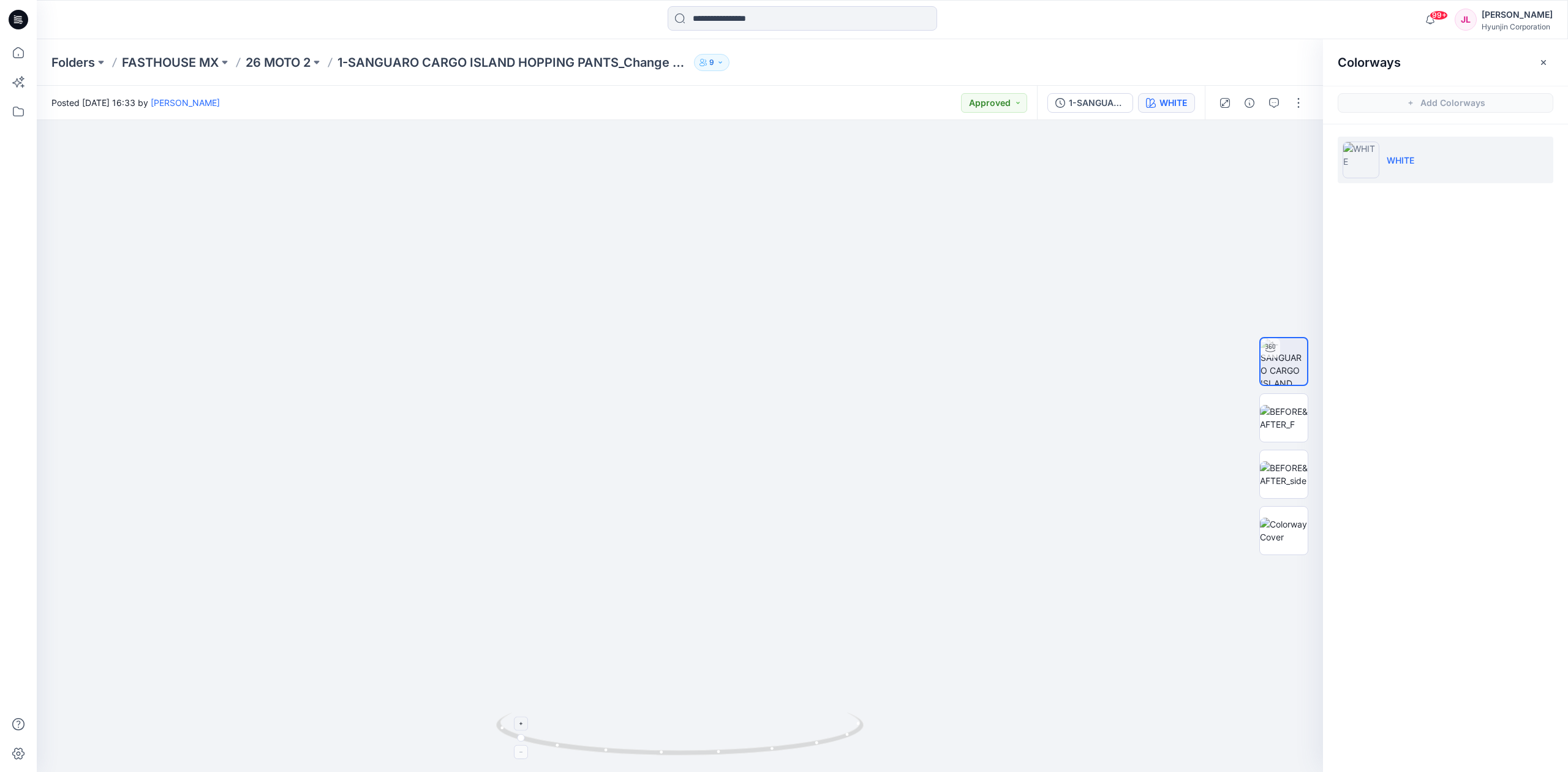
drag, startPoint x: 645, startPoint y: 640, endPoint x: 641, endPoint y: 675, distance: 35.2
click at [641, 675] on img at bounding box center [680, 338] width 919 height 868
click at [655, 375] on img at bounding box center [680, 338] width 919 height 868
drag, startPoint x: 655, startPoint y: 385, endPoint x: 653, endPoint y: 624, distance: 239.0
click at [654, 624] on img at bounding box center [680, 436] width 919 height 673
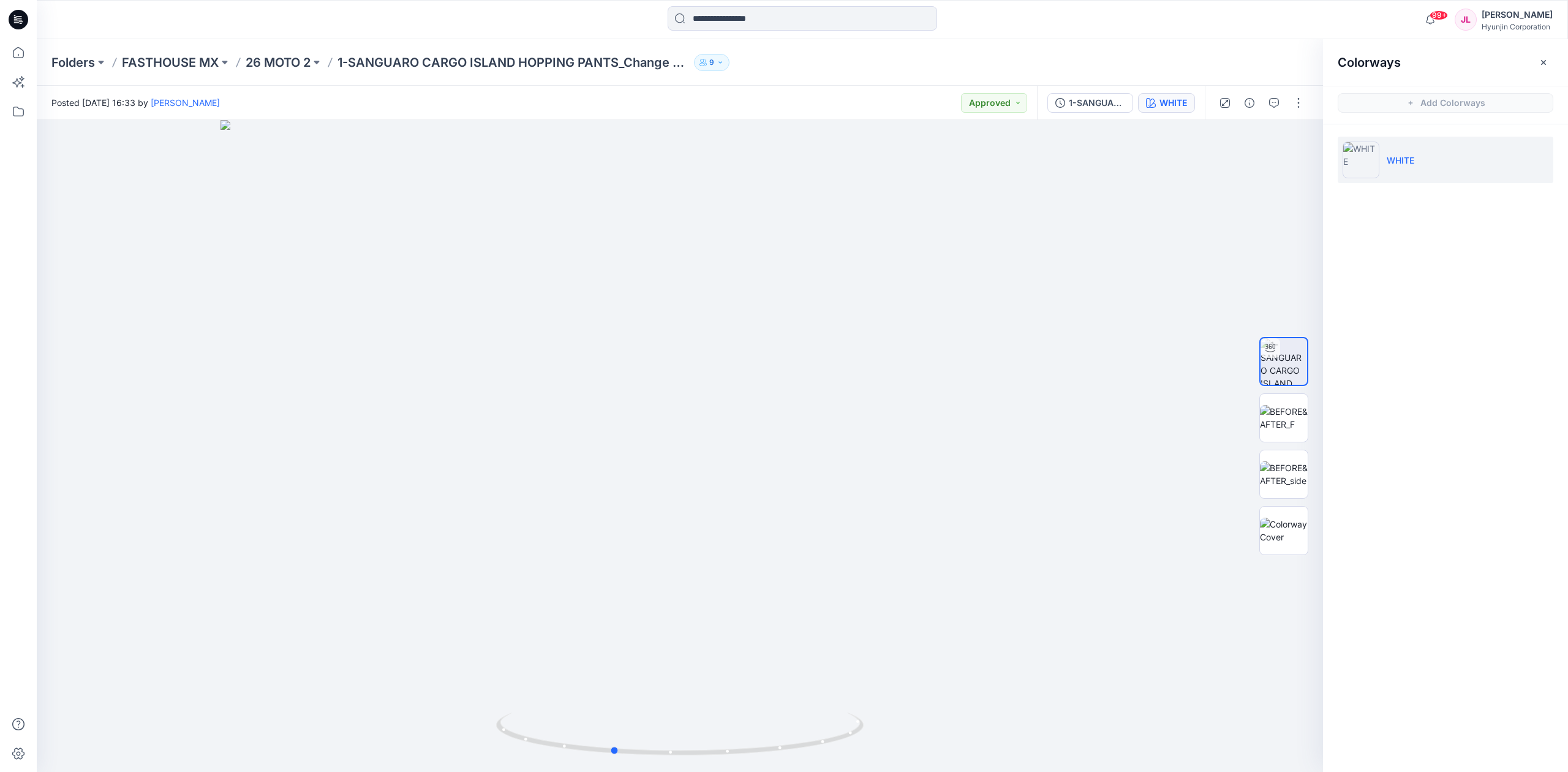
drag, startPoint x: 644, startPoint y: 751, endPoint x: 741, endPoint y: 762, distance: 97.6
click at [741, 762] on div at bounding box center [680, 742] width 367 height 62
drag, startPoint x: 691, startPoint y: 756, endPoint x: 784, endPoint y: 759, distance: 93.0
click at [784, 759] on div at bounding box center [680, 742] width 367 height 62
drag, startPoint x: 808, startPoint y: 519, endPoint x: 783, endPoint y: 465, distance: 59.5
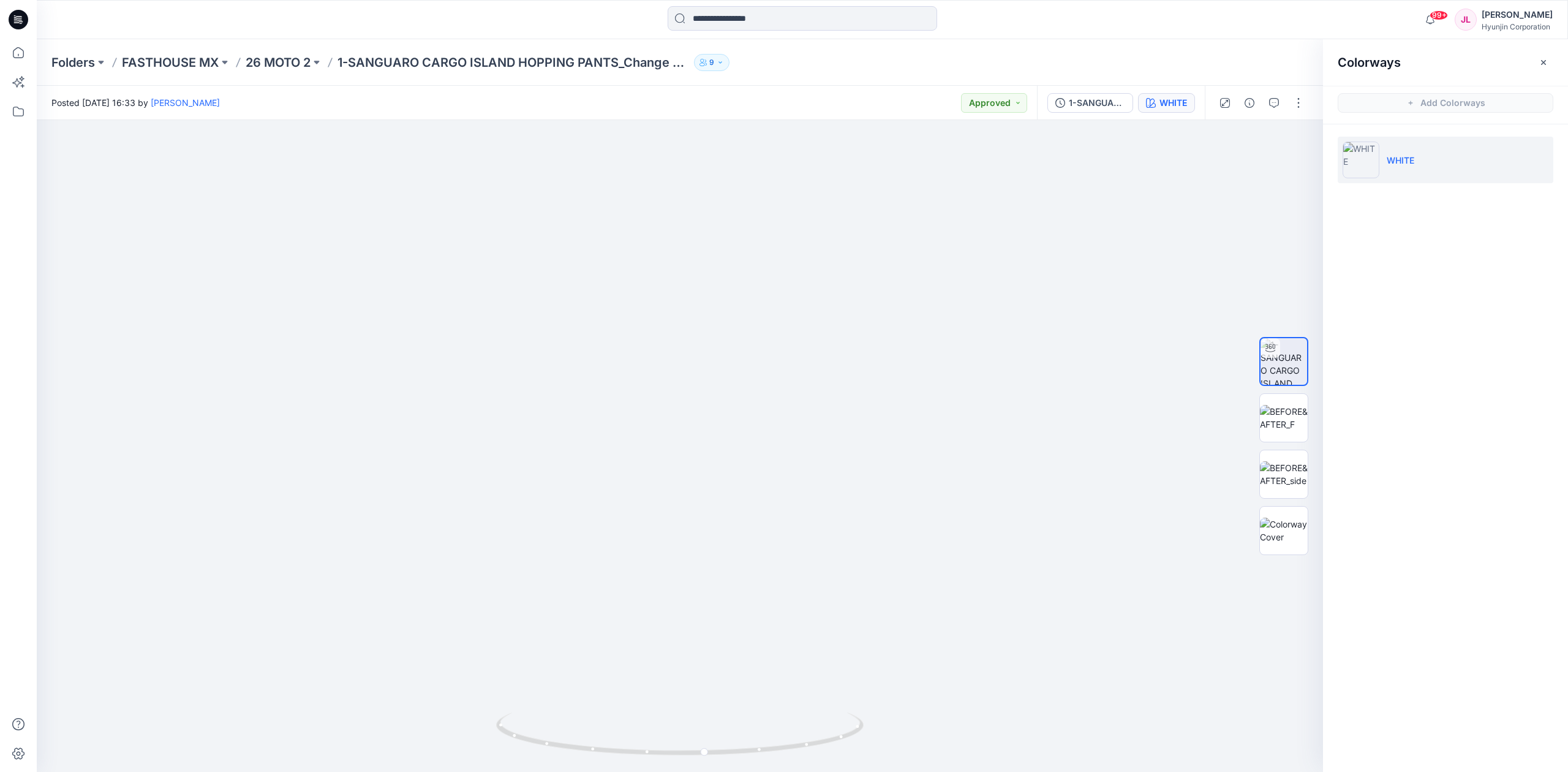
click at [783, 465] on img at bounding box center [680, 420] width 919 height 706
drag, startPoint x: 722, startPoint y: 738, endPoint x: 612, endPoint y: 753, distance: 111.0
click at [612, 753] on icon at bounding box center [681, 735] width 370 height 46
drag, startPoint x: 701, startPoint y: 760, endPoint x: 601, endPoint y: 756, distance: 100.1
click at [601, 756] on div at bounding box center [680, 742] width 367 height 62
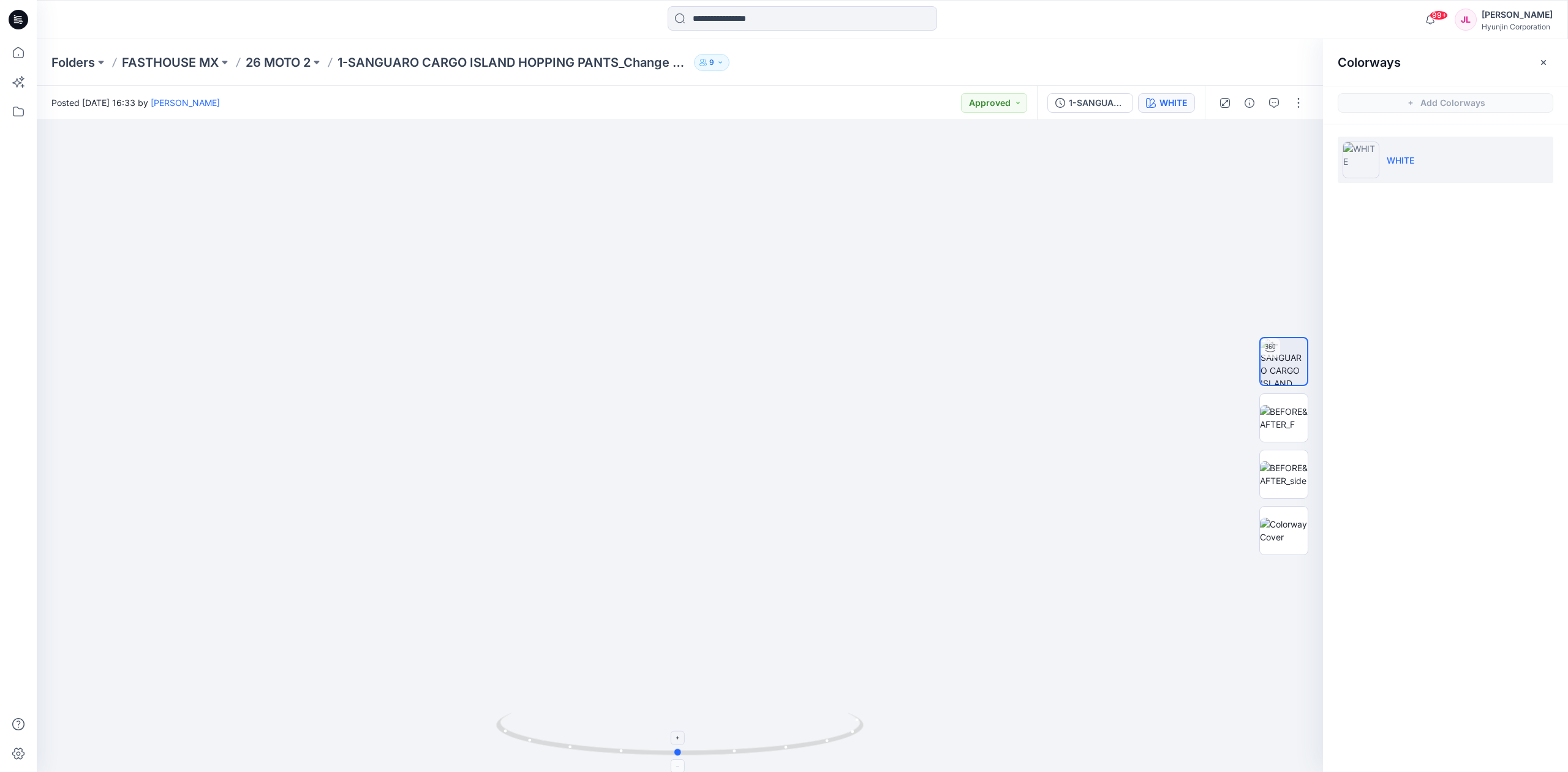
drag, startPoint x: 574, startPoint y: 748, endPoint x: 756, endPoint y: 755, distance: 182.1
click at [756, 755] on icon at bounding box center [681, 735] width 370 height 46
drag, startPoint x: 743, startPoint y: 657, endPoint x: 719, endPoint y: 397, distance: 261.1
click at [719, 397] on img at bounding box center [680, 307] width 919 height 931
drag, startPoint x: 662, startPoint y: 344, endPoint x: 608, endPoint y: 643, distance: 303.8
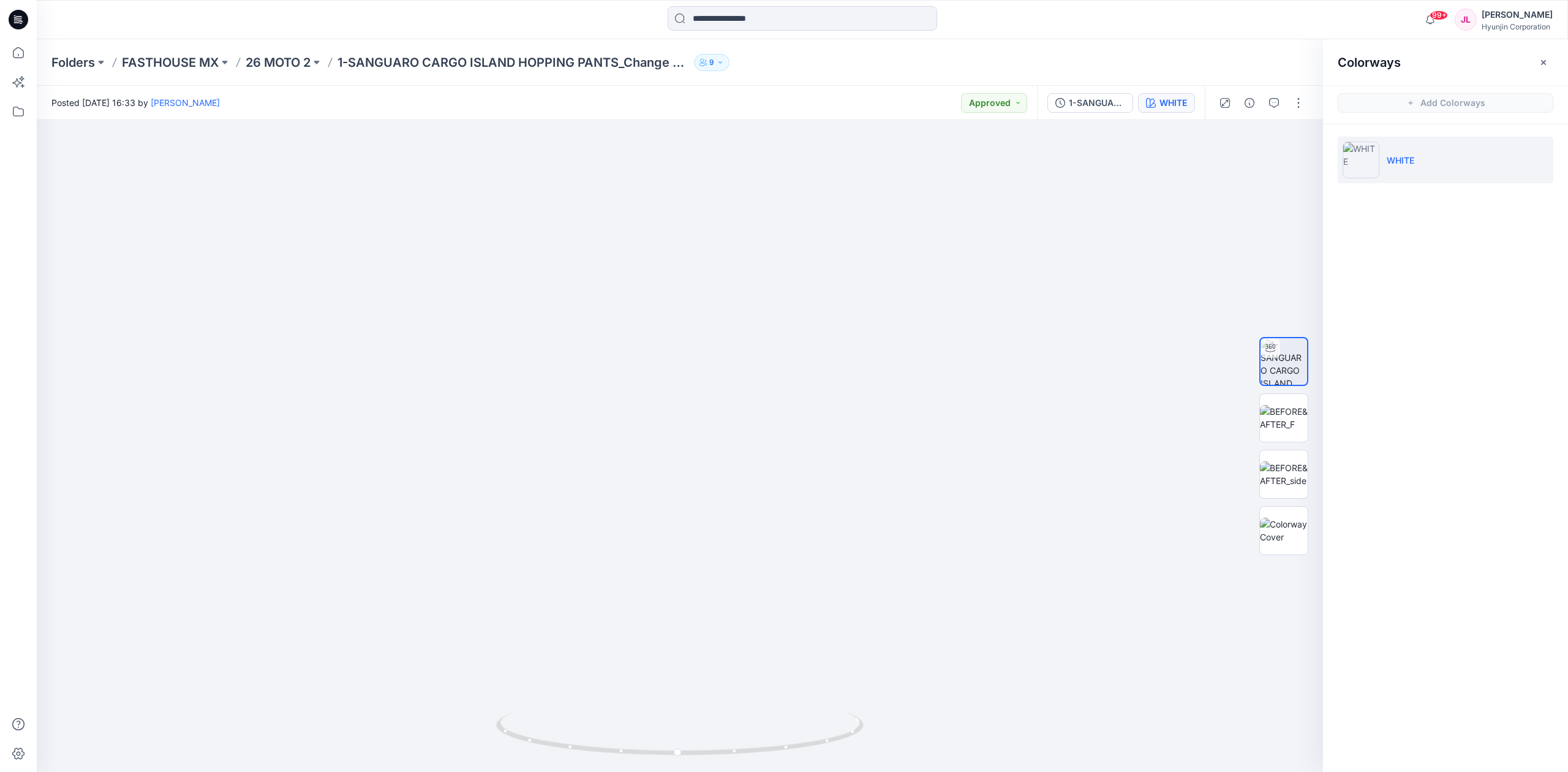
click at [609, 645] on img at bounding box center [680, 435] width 919 height 674
drag, startPoint x: 860, startPoint y: 737, endPoint x: 682, endPoint y: 745, distance: 178.2
click at [682, 745] on icon at bounding box center [681, 735] width 370 height 46
drag, startPoint x: 657, startPoint y: 748, endPoint x: 861, endPoint y: 748, distance: 204.0
click at [861, 748] on icon at bounding box center [681, 735] width 370 height 46
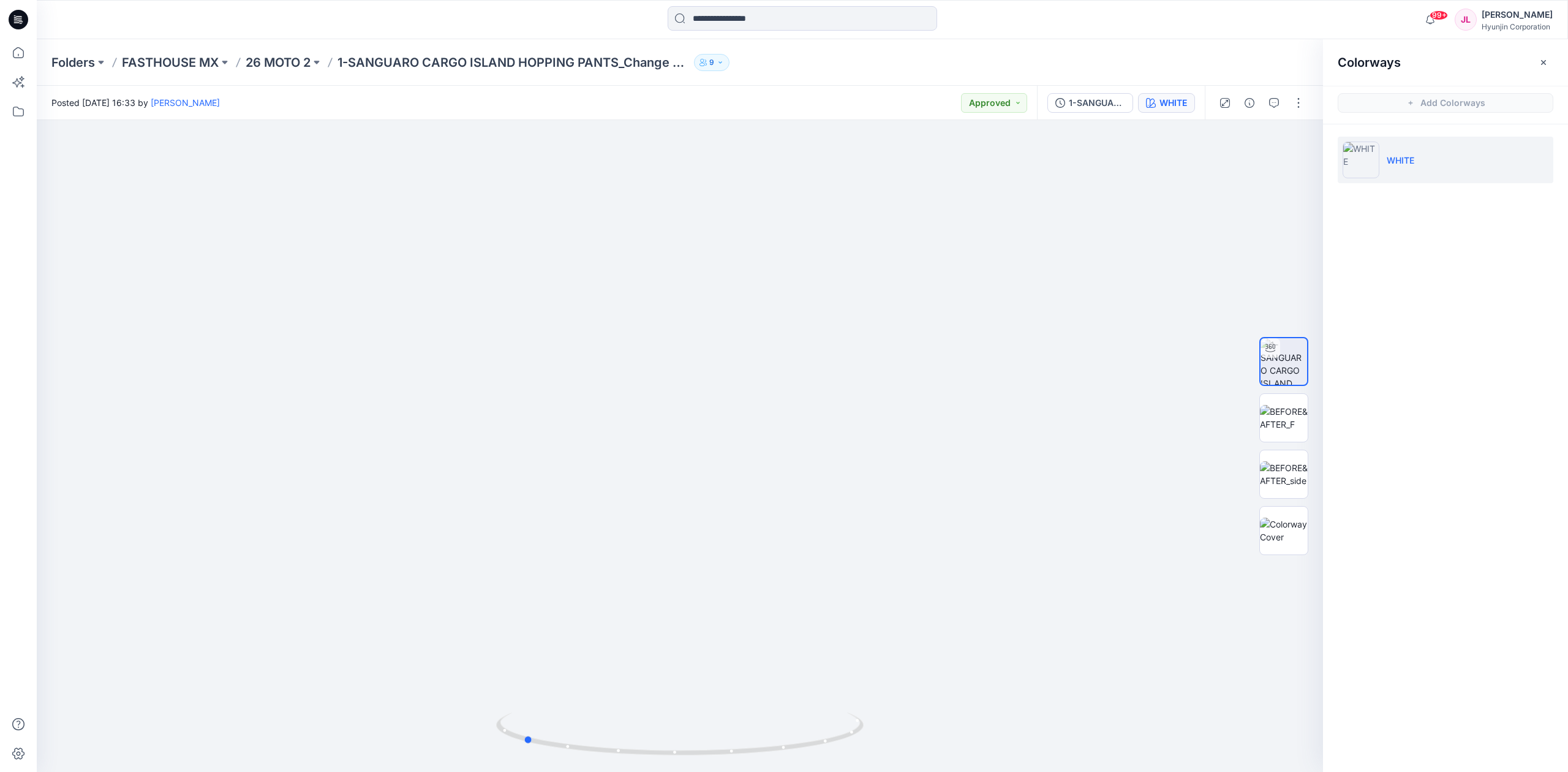
drag, startPoint x: 659, startPoint y: 755, endPoint x: 477, endPoint y: 731, distance: 183.6
click at [477, 731] on div at bounding box center [680, 446] width 1286 height 652
drag, startPoint x: 751, startPoint y: 618, endPoint x: 736, endPoint y: 298, distance: 320.4
click at [736, 298] on img at bounding box center [680, 273] width 919 height 998
drag, startPoint x: 733, startPoint y: 396, endPoint x: 749, endPoint y: 595, distance: 199.6
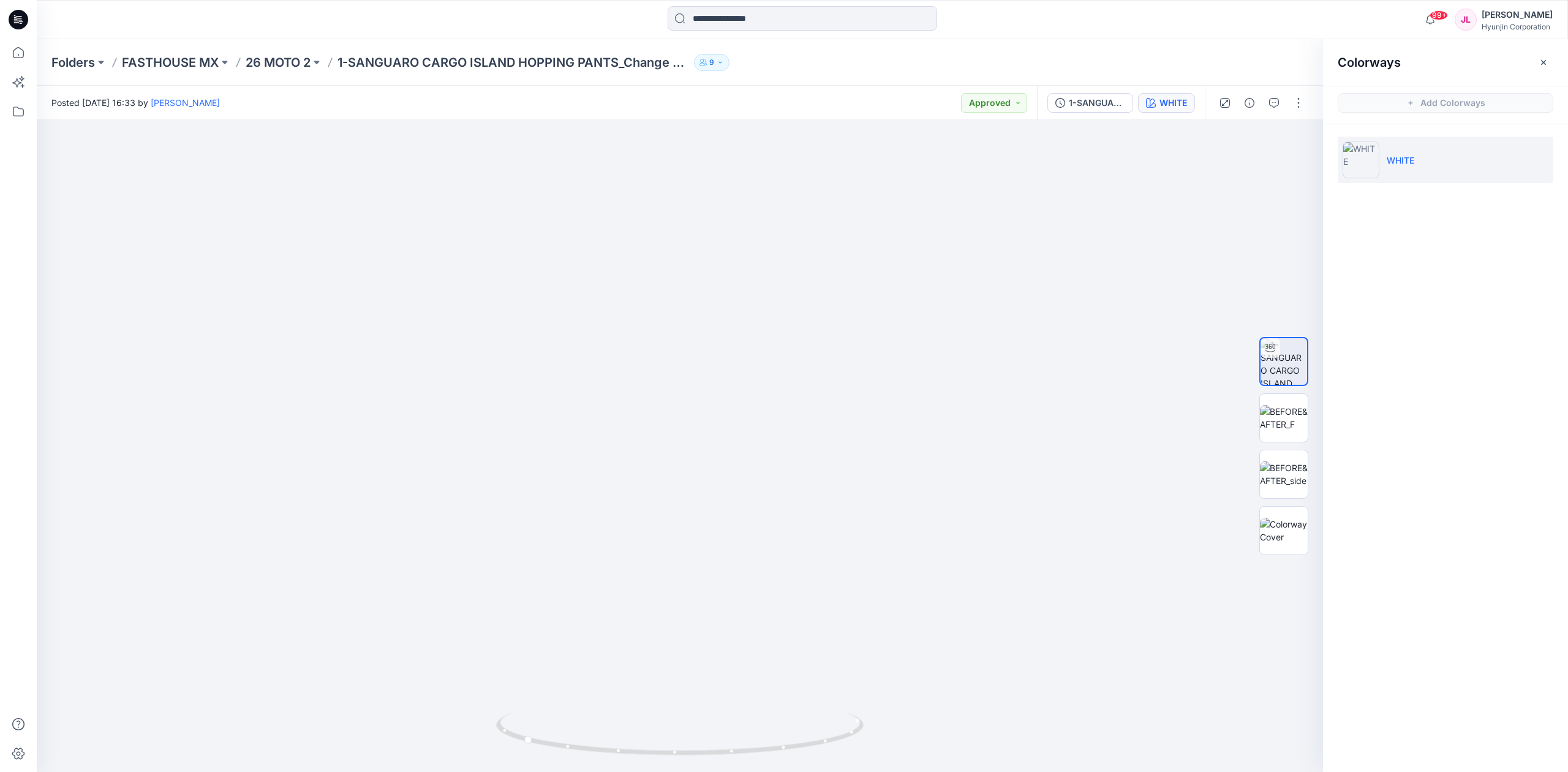
click at [749, 597] on img at bounding box center [680, 370] width 919 height 805
drag, startPoint x: 765, startPoint y: 285, endPoint x: 765, endPoint y: 469, distance: 184.0
click at [765, 469] on img at bounding box center [680, 446] width 919 height 652
drag, startPoint x: 754, startPoint y: 754, endPoint x: 826, endPoint y: 751, distance: 72.1
click at [826, 751] on icon at bounding box center [681, 735] width 370 height 46
